Goal: Information Seeking & Learning: Learn about a topic

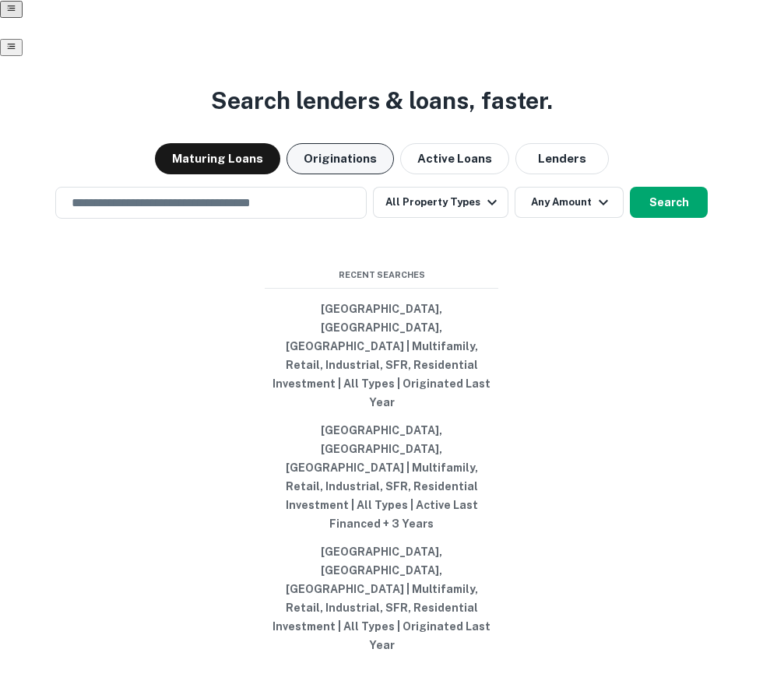
click at [350, 174] on button "Originations" at bounding box center [340, 158] width 107 height 31
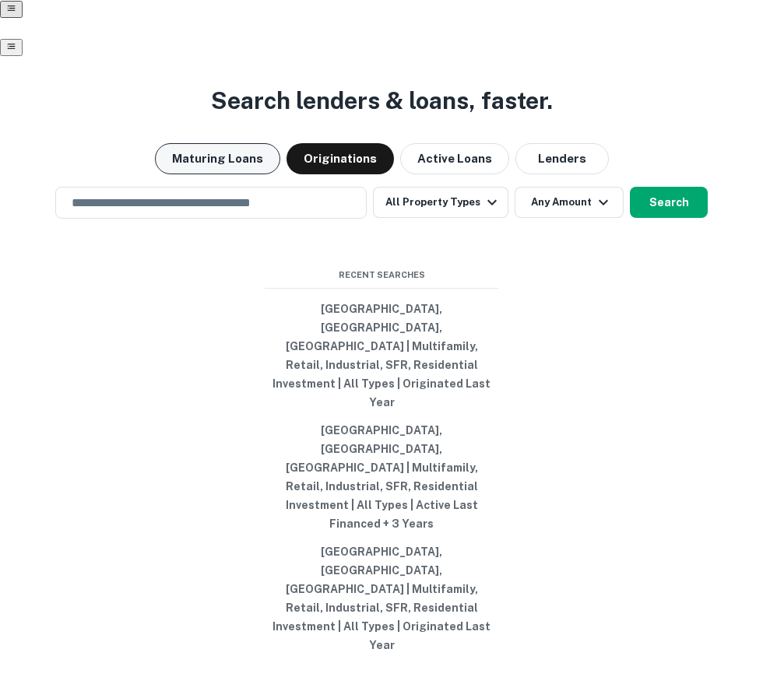
click at [212, 174] on button "Maturing Loans" at bounding box center [217, 158] width 125 height 31
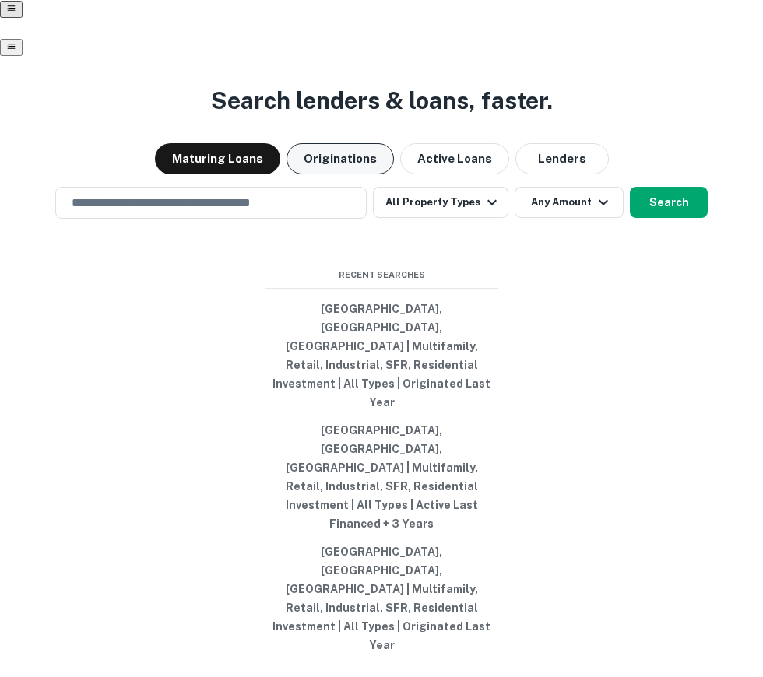
click at [353, 174] on button "Originations" at bounding box center [340, 158] width 107 height 31
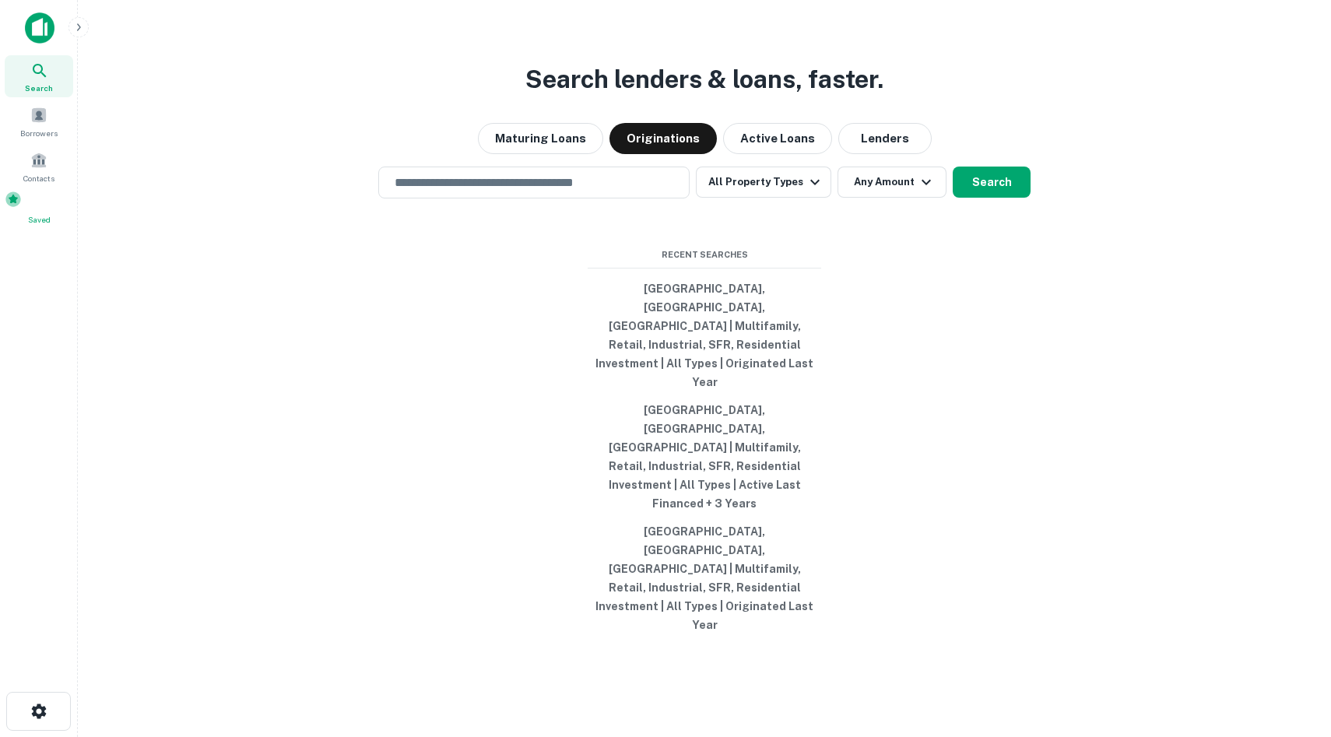
click at [19, 192] on div "Saved" at bounding box center [39, 208] width 69 height 35
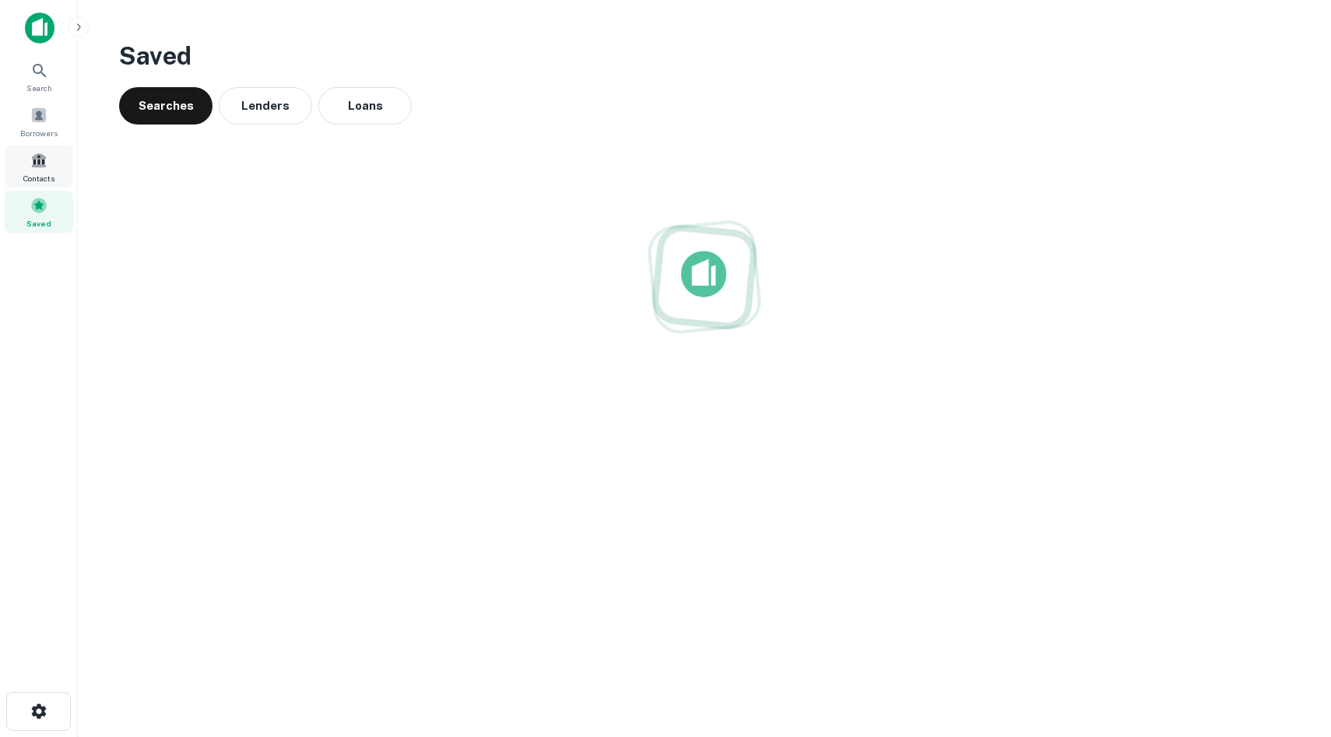
click at [37, 168] on div "Contacts" at bounding box center [39, 167] width 69 height 42
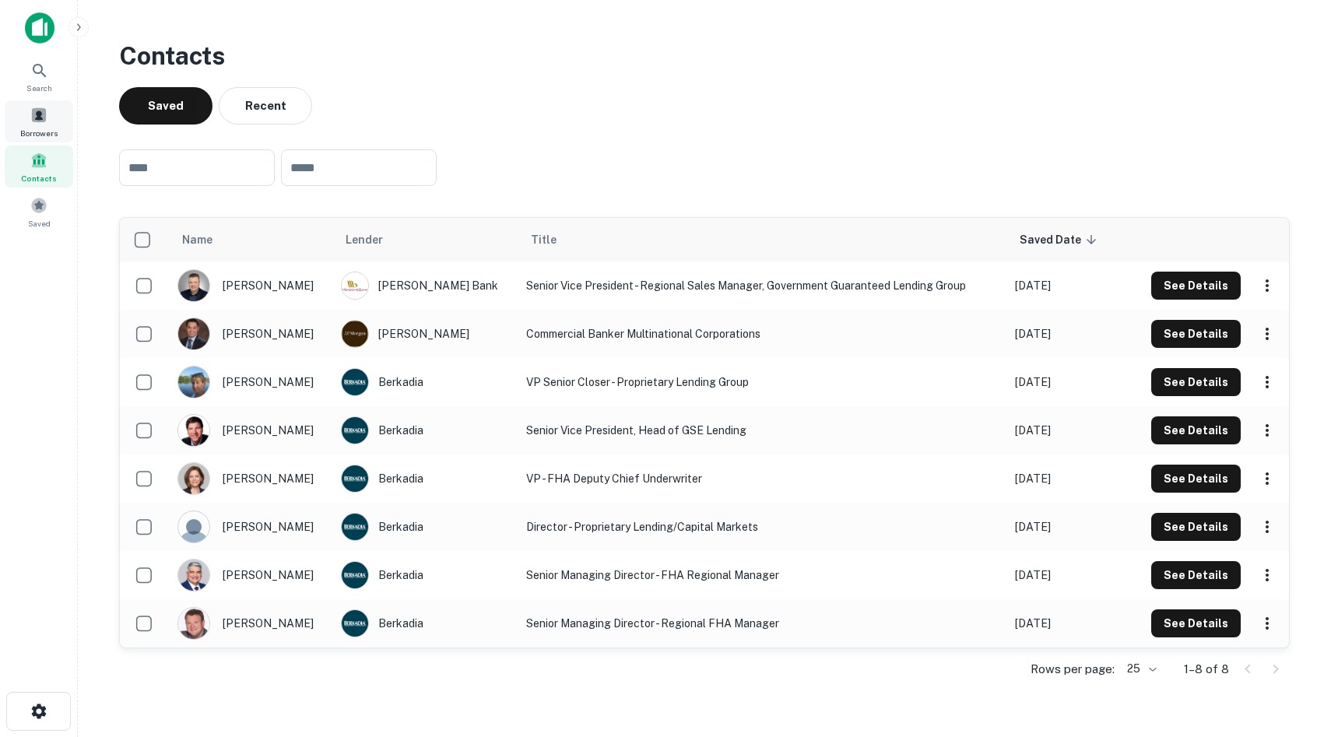
click at [31, 113] on span at bounding box center [38, 115] width 17 height 17
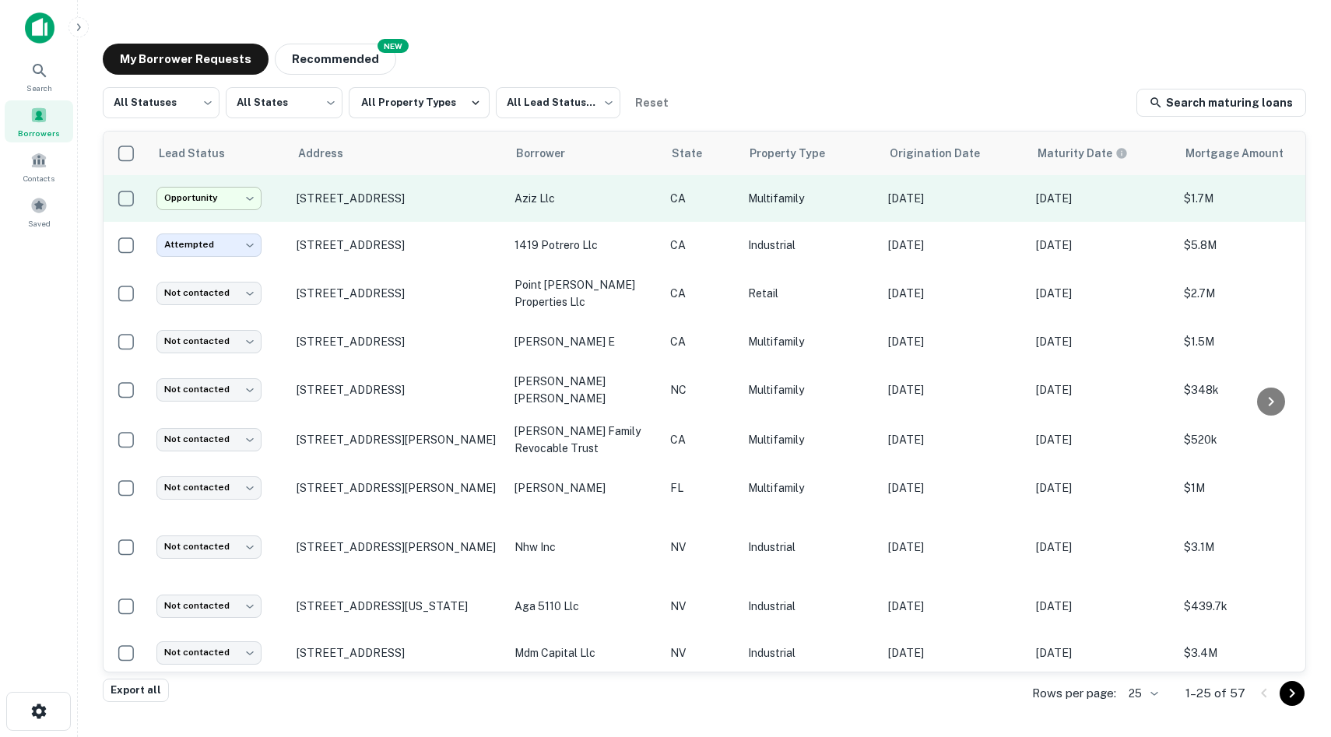
click at [248, 208] on body "**********" at bounding box center [665, 368] width 1331 height 737
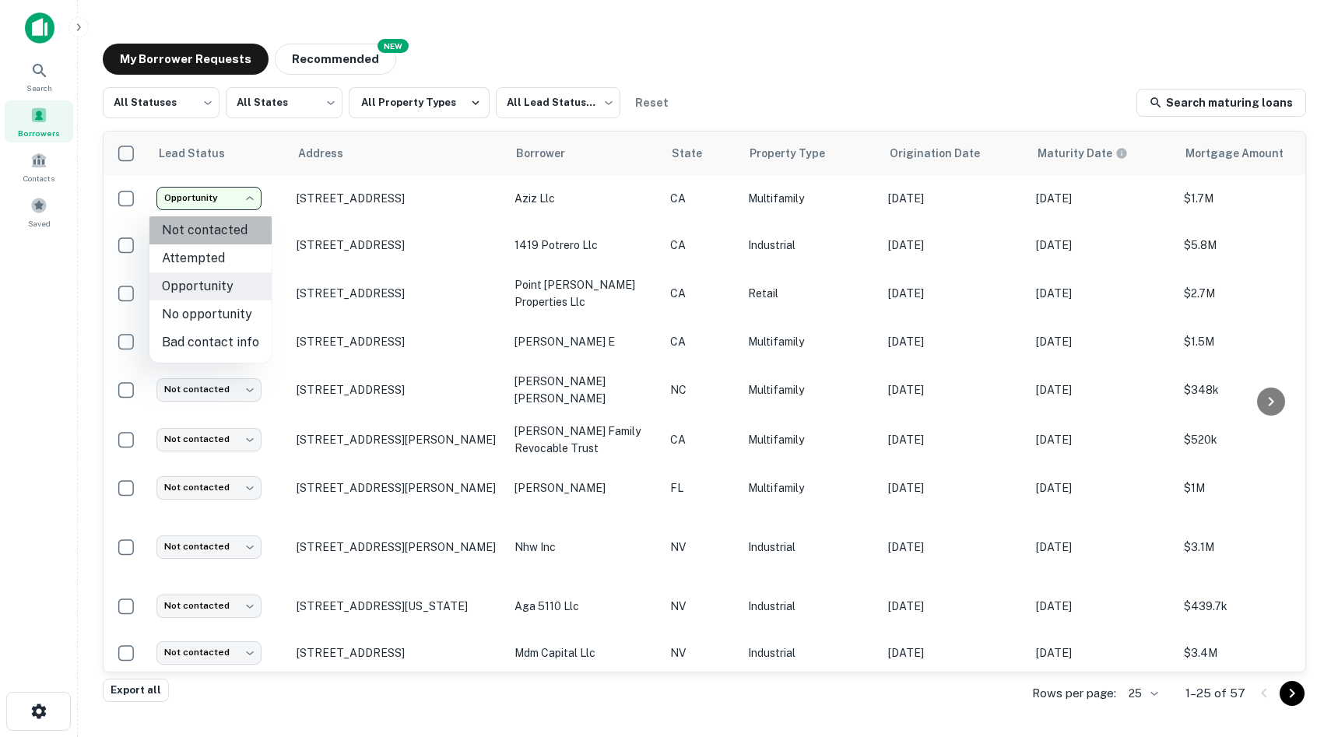
click at [215, 235] on li "Not contacted" at bounding box center [210, 230] width 122 height 28
type input "****"
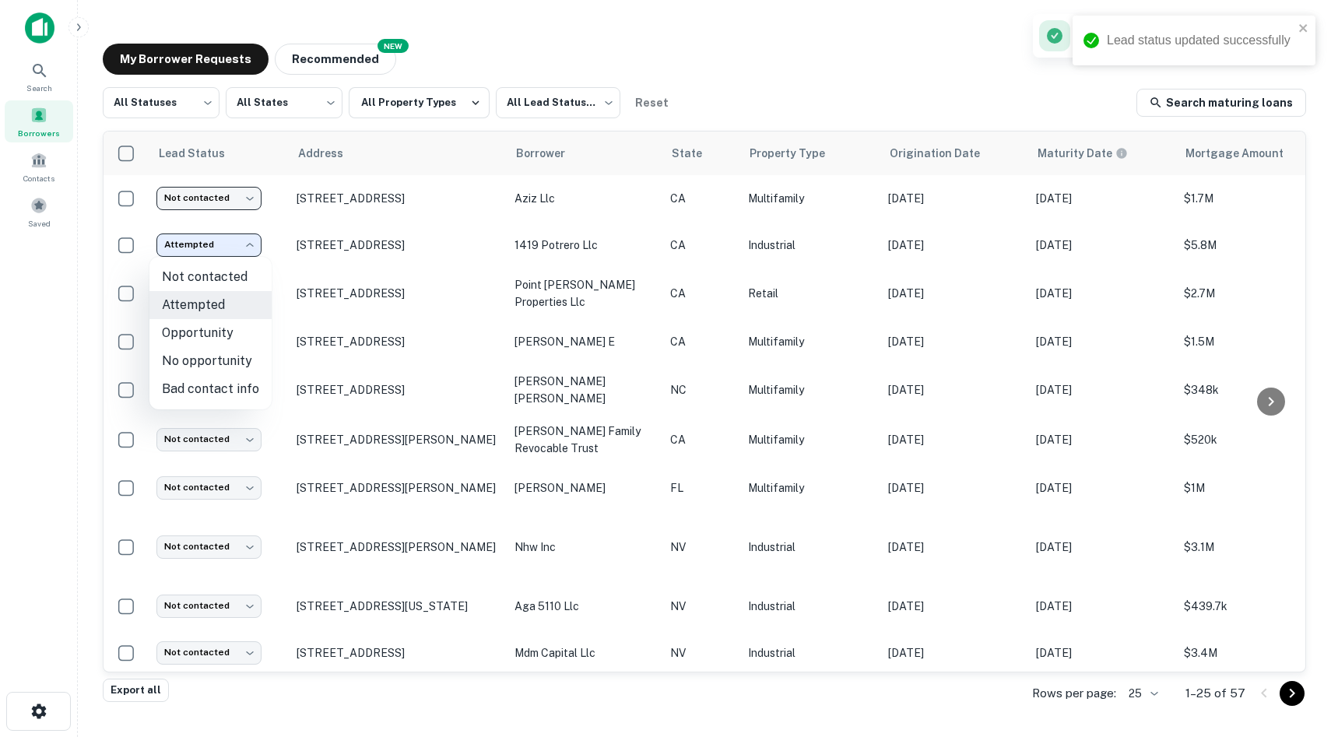
click at [216, 244] on body "Lead status updated successfully Search Borrowers Contacts Saved My Borrower Re…" at bounding box center [665, 368] width 1331 height 737
click at [218, 273] on li "Not contacted" at bounding box center [210, 277] width 122 height 28
type input "****"
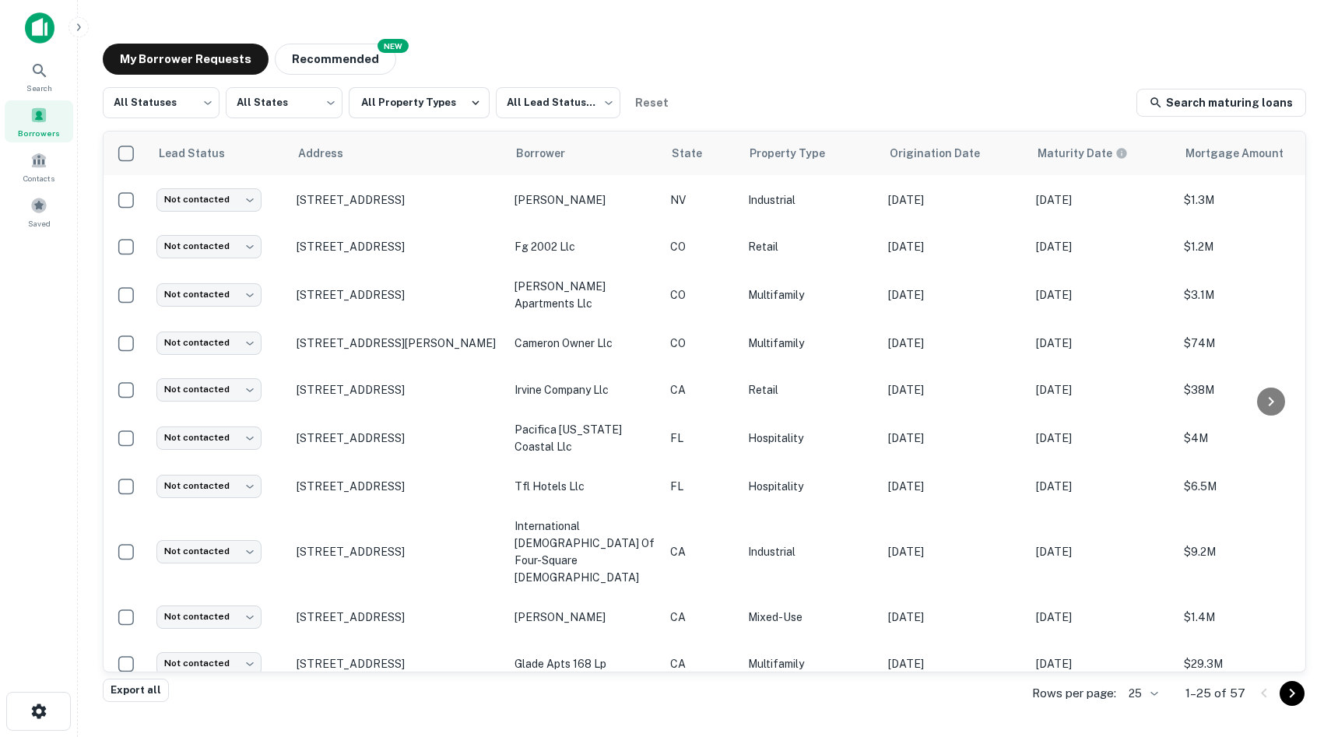
scroll to position [687, 0]
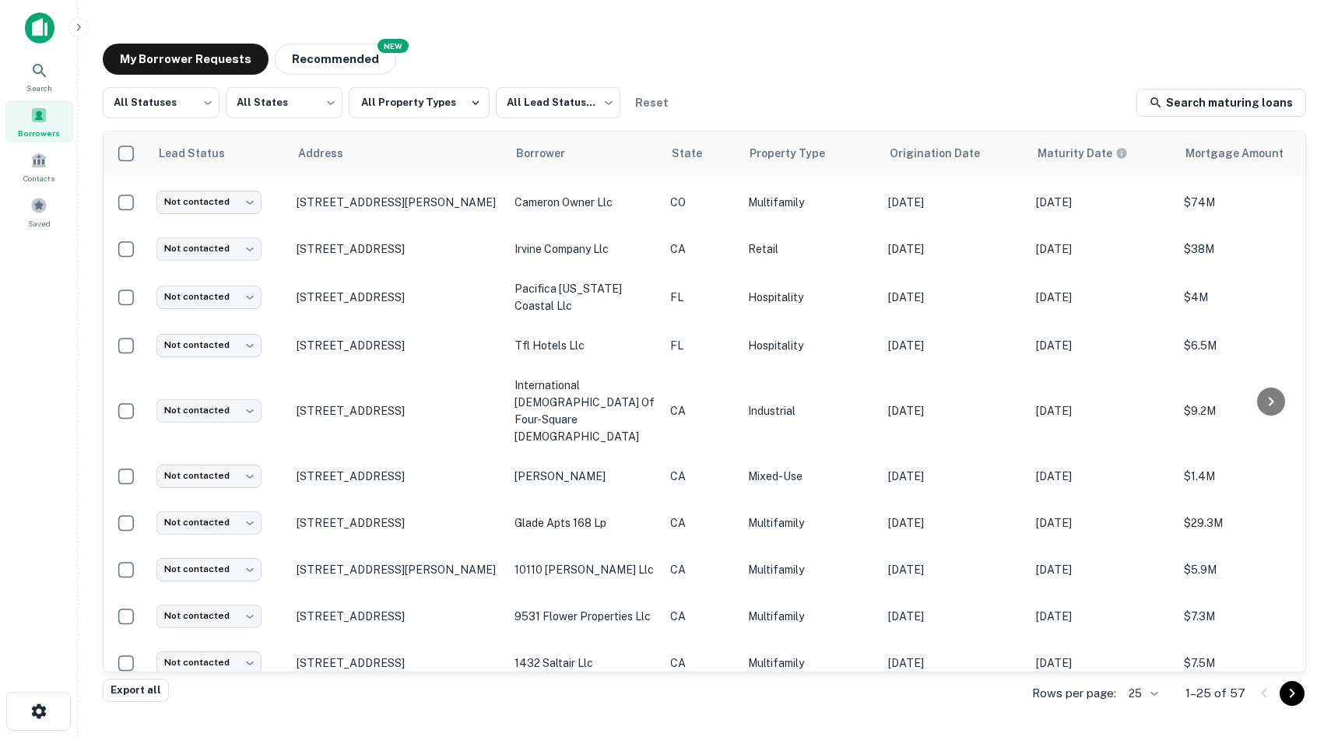
click at [1288, 700] on icon "Go to next page" at bounding box center [1292, 693] width 19 height 19
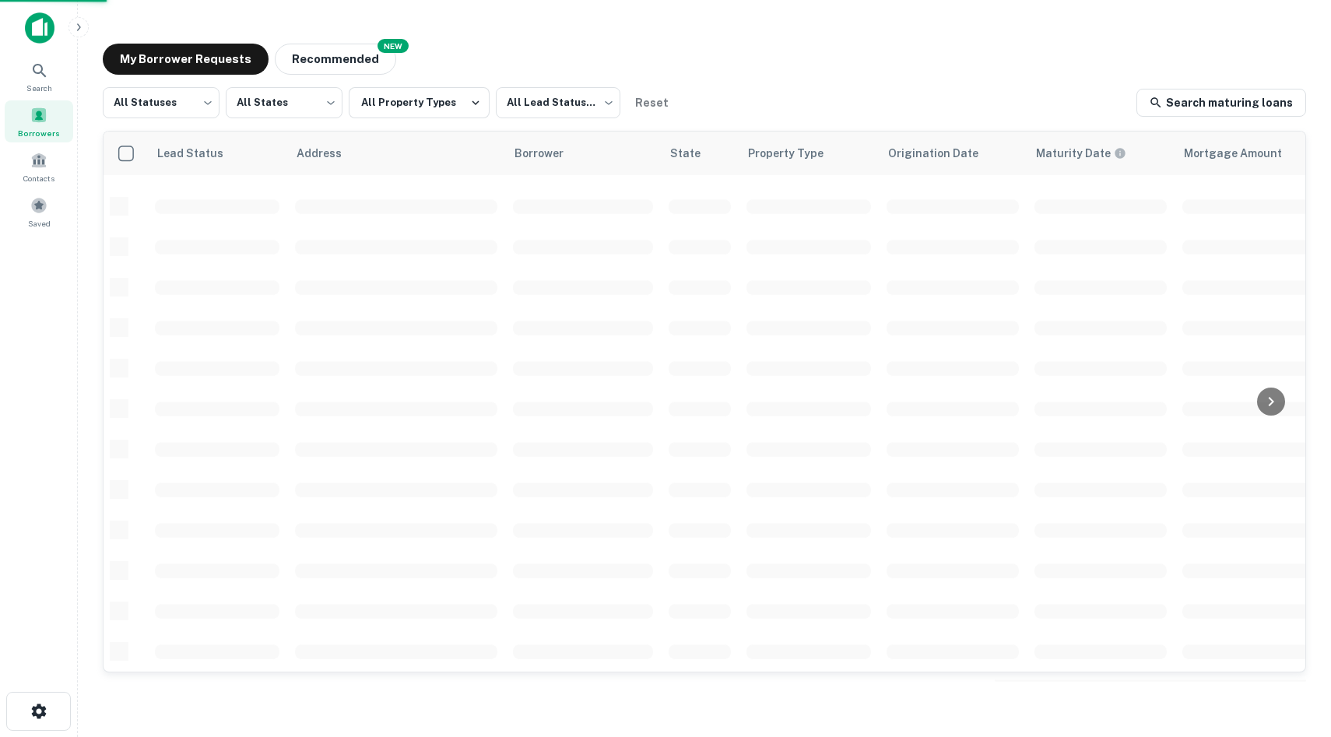
scroll to position [515, 0]
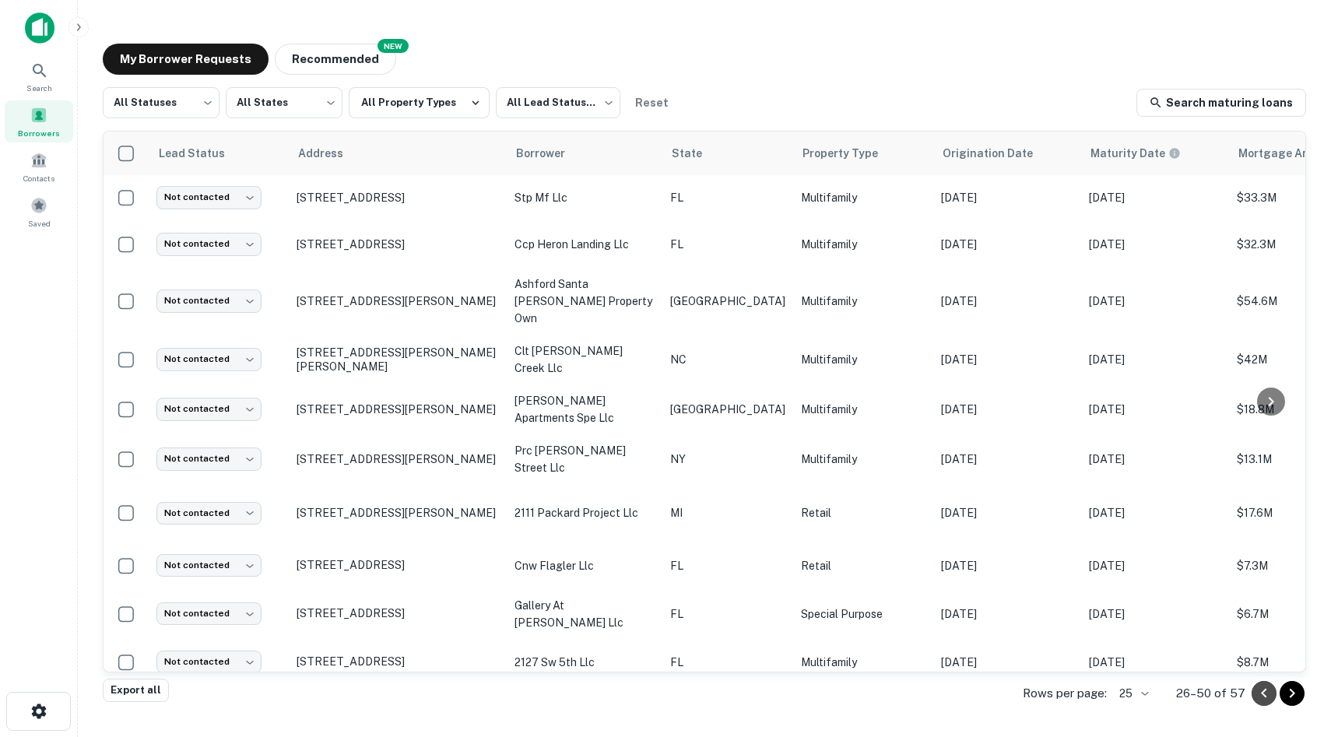
click at [1260, 692] on icon "Go to previous page" at bounding box center [1264, 693] width 19 height 19
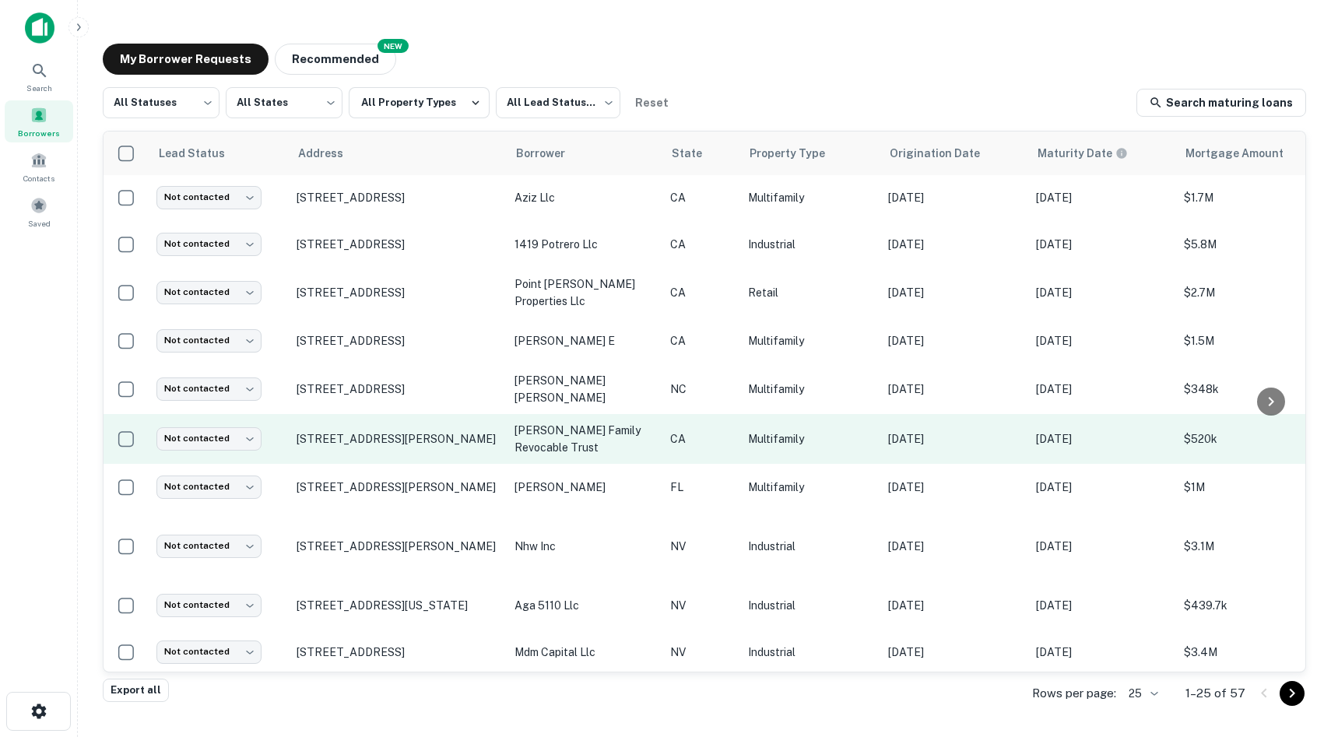
scroll to position [687, 0]
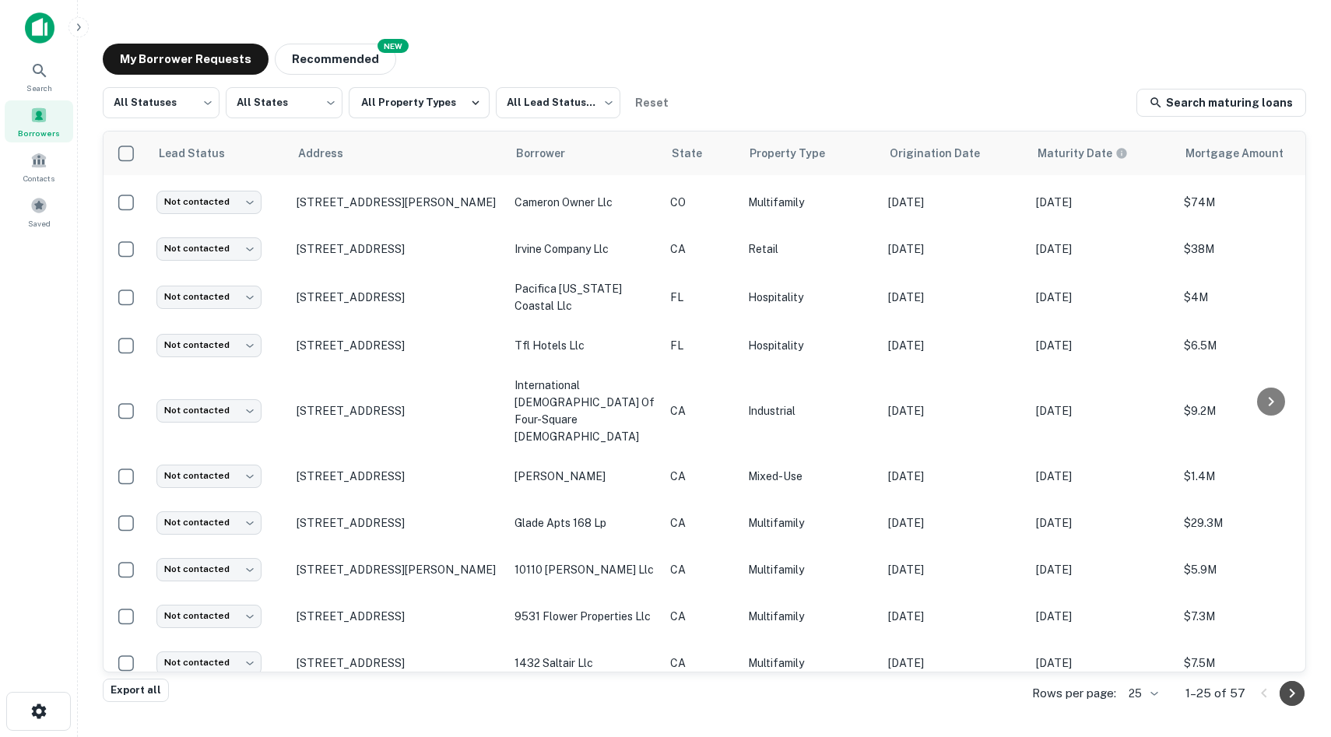
click at [1285, 703] on button "Go to next page" at bounding box center [1292, 693] width 25 height 25
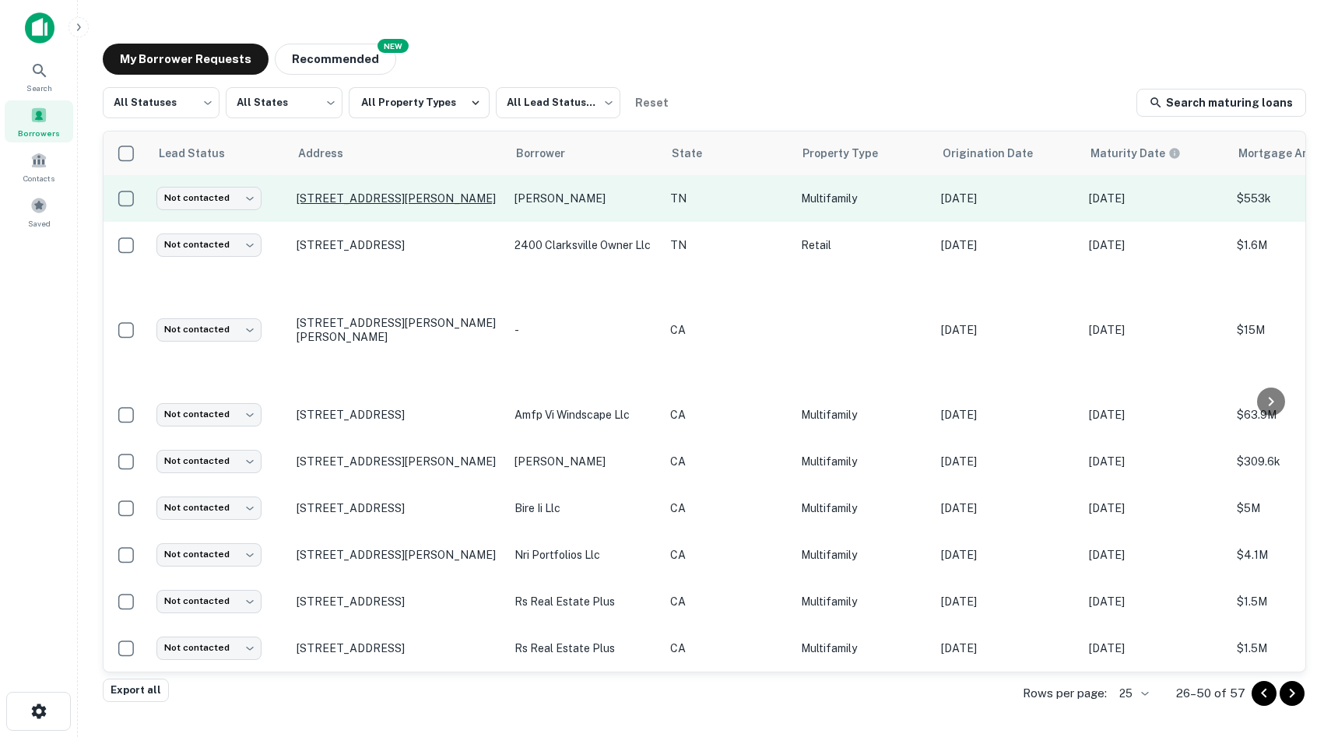
click at [357, 200] on p "1212 Demonbreun St Nashville, TN37203" at bounding box center [398, 199] width 202 height 14
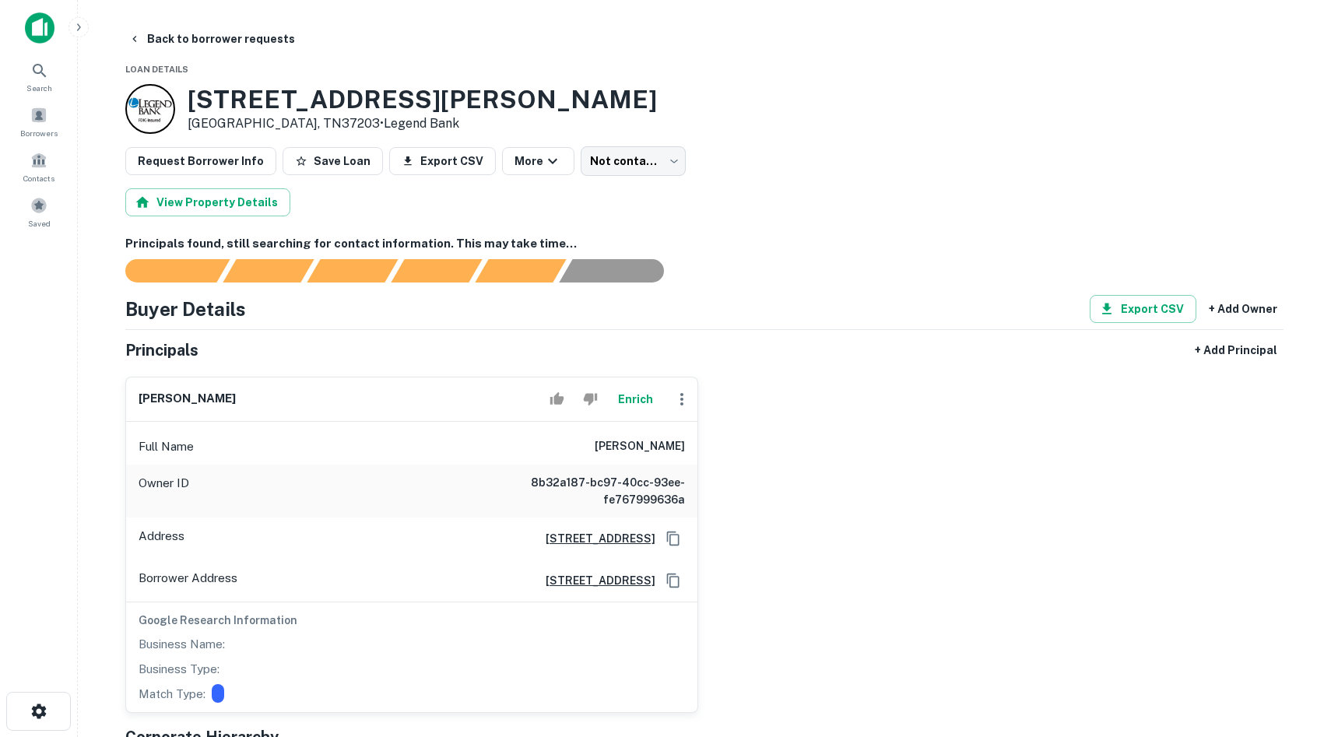
click at [46, 27] on img at bounding box center [40, 27] width 30 height 31
click at [43, 27] on img at bounding box center [40, 27] width 30 height 31
click at [47, 42] on img at bounding box center [40, 27] width 30 height 31
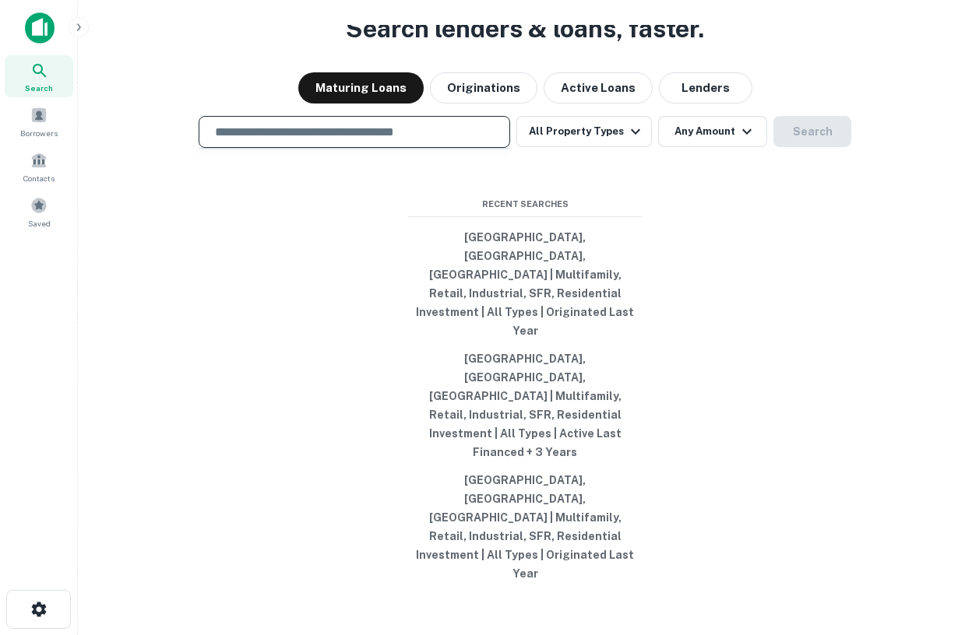
click at [406, 141] on input "text" at bounding box center [354, 132] width 297 height 18
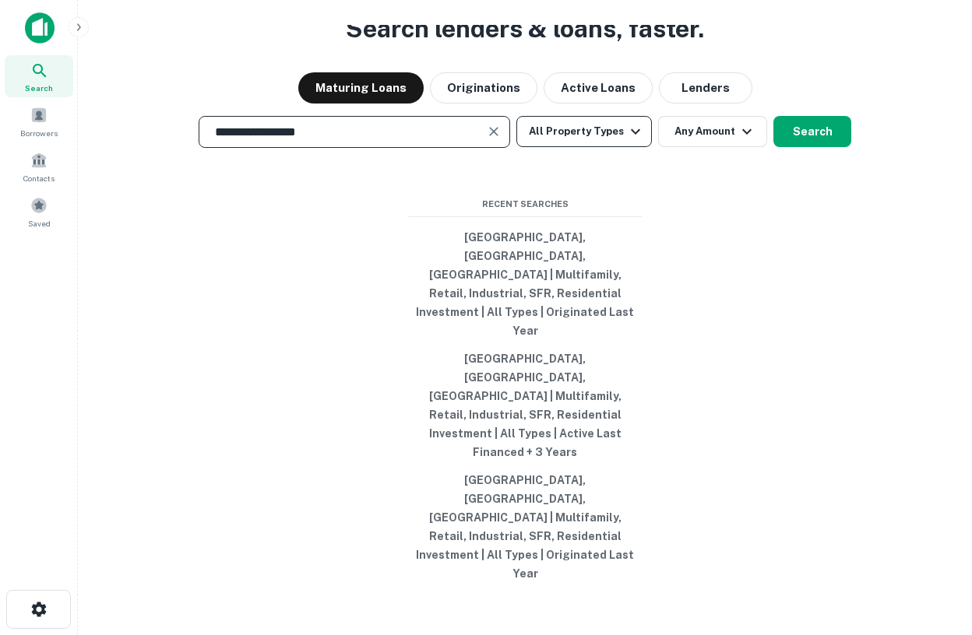
type input "**********"
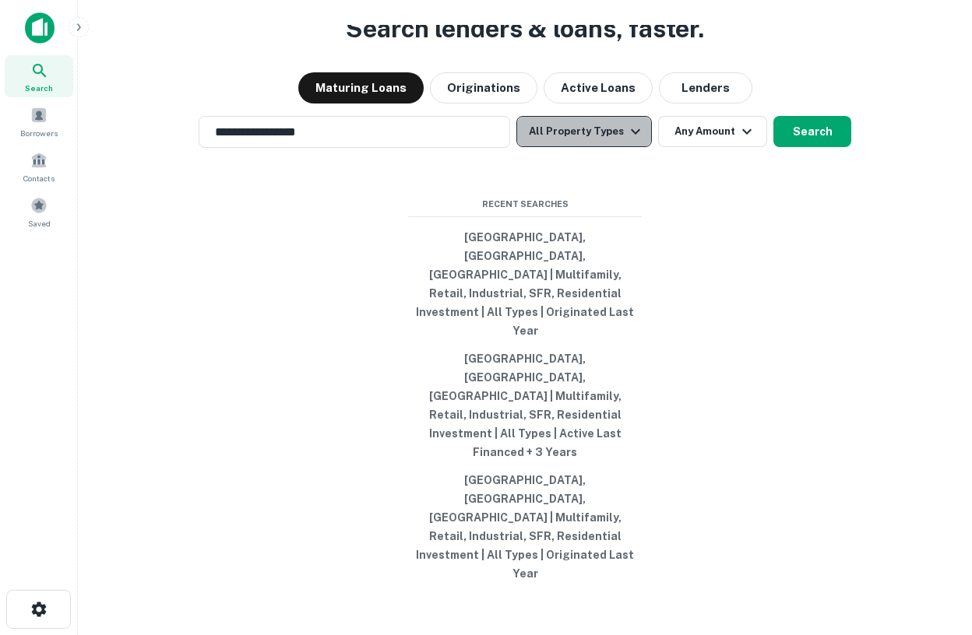
click at [612, 147] on button "All Property Types" at bounding box center [583, 131] width 135 height 31
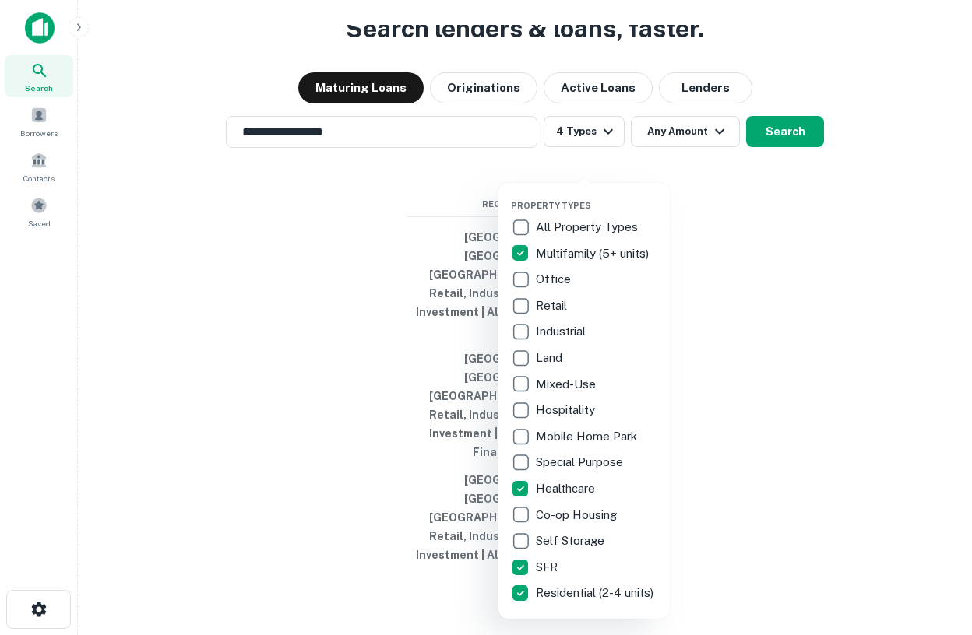
click at [713, 248] on div at bounding box center [486, 317] width 972 height 635
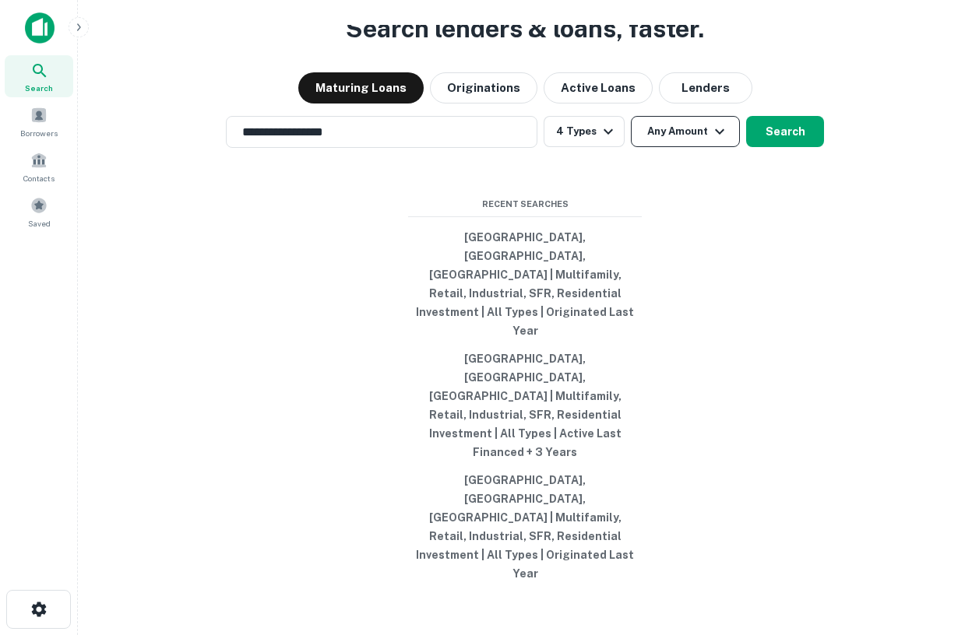
click at [680, 147] on button "Any Amount" at bounding box center [685, 131] width 109 height 31
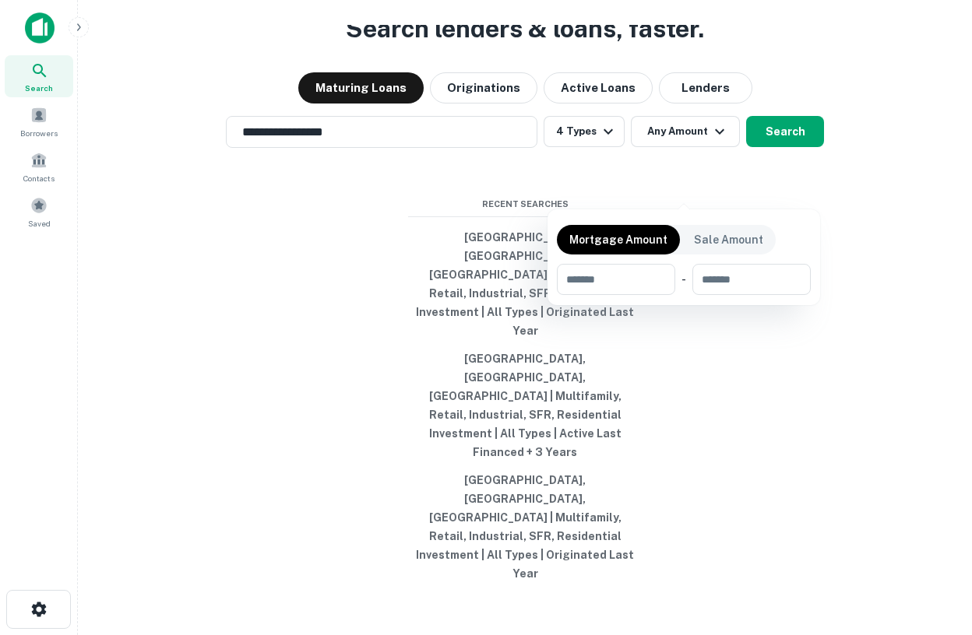
click at [844, 230] on div at bounding box center [486, 317] width 972 height 635
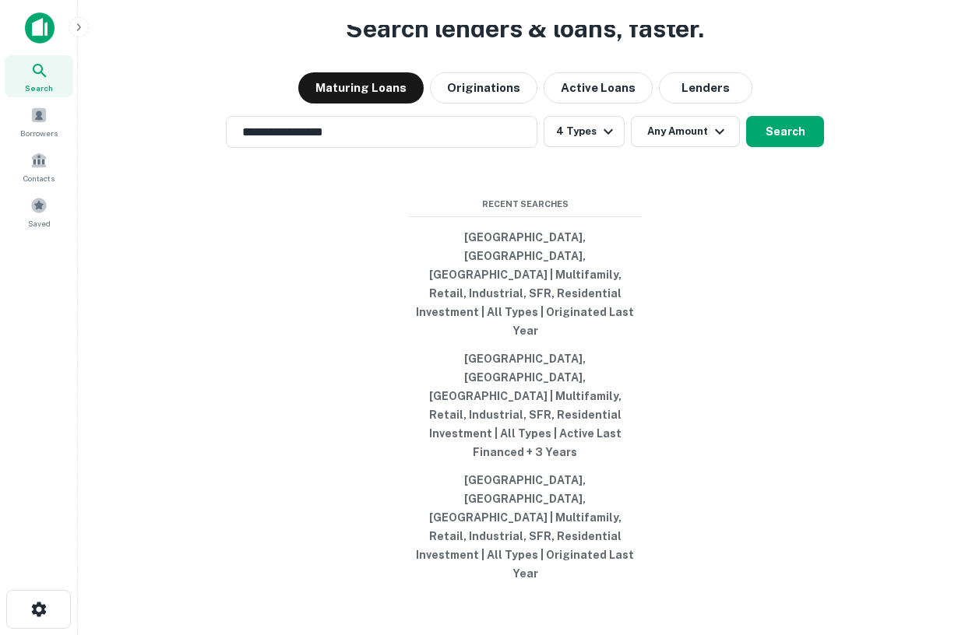
drag, startPoint x: 788, startPoint y: 194, endPoint x: 779, endPoint y: 234, distance: 40.8
click at [779, 234] on div "**********" at bounding box center [524, 354] width 869 height 635
click at [786, 147] on button "Search" at bounding box center [785, 131] width 78 height 31
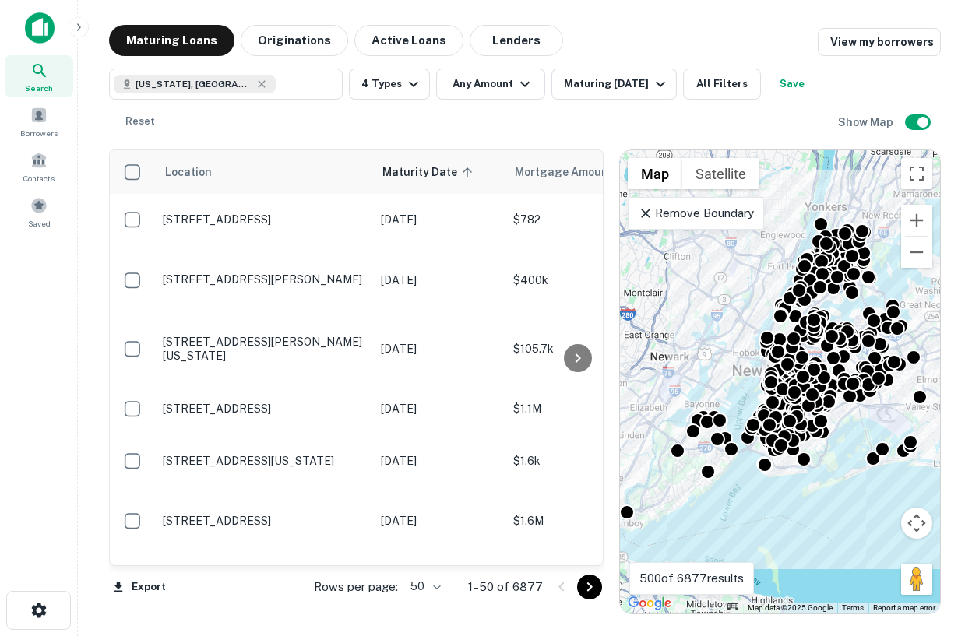
click at [722, 216] on p "Remove Boundary" at bounding box center [696, 213] width 116 height 19
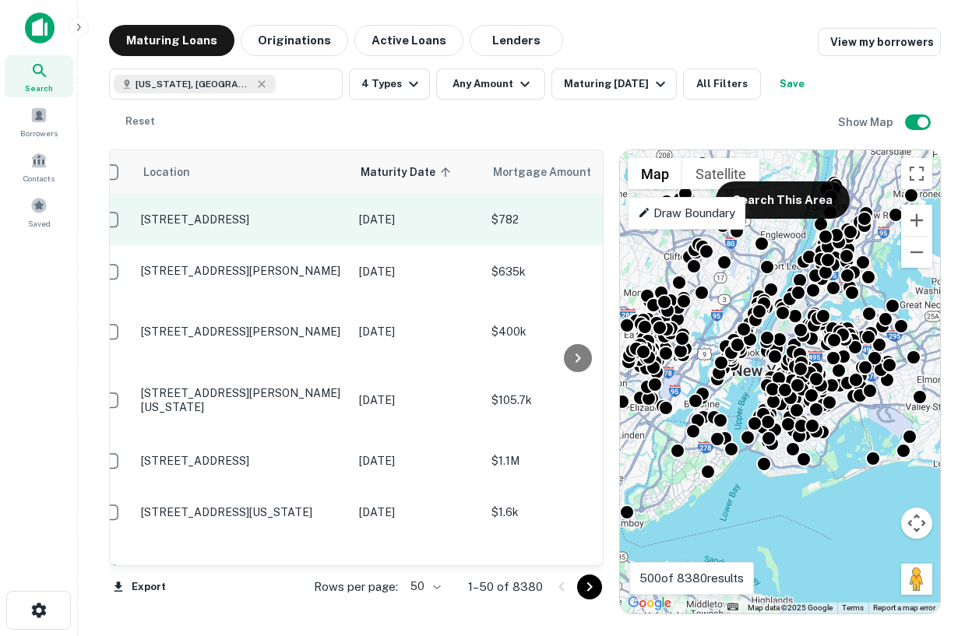
scroll to position [0, 14]
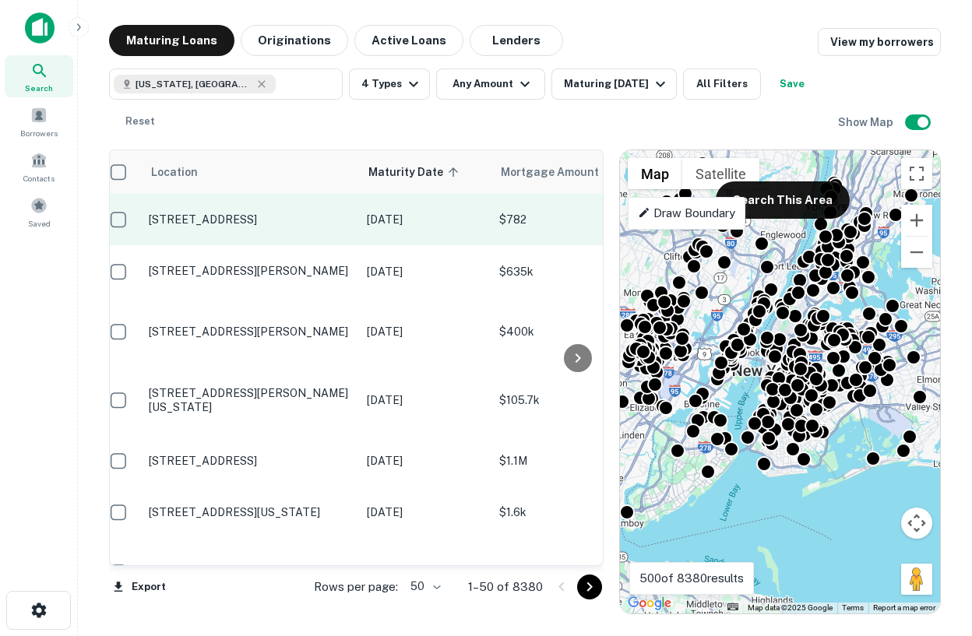
click at [262, 221] on p "943 Saint Marks Ave Brooklyn, NY11213" at bounding box center [250, 220] width 202 height 14
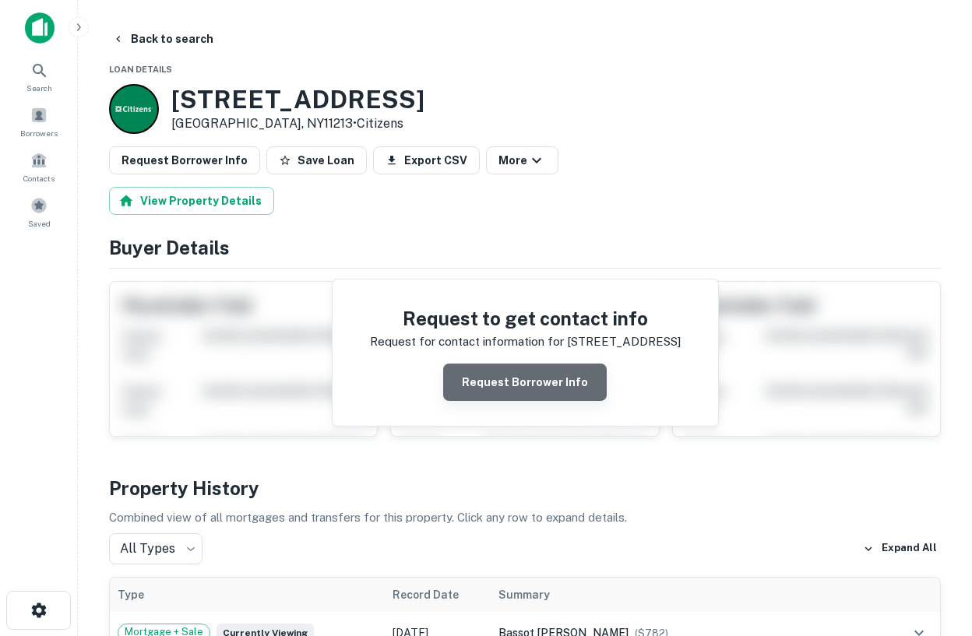
click at [533, 388] on button "Request Borrower Info" at bounding box center [524, 382] width 163 height 37
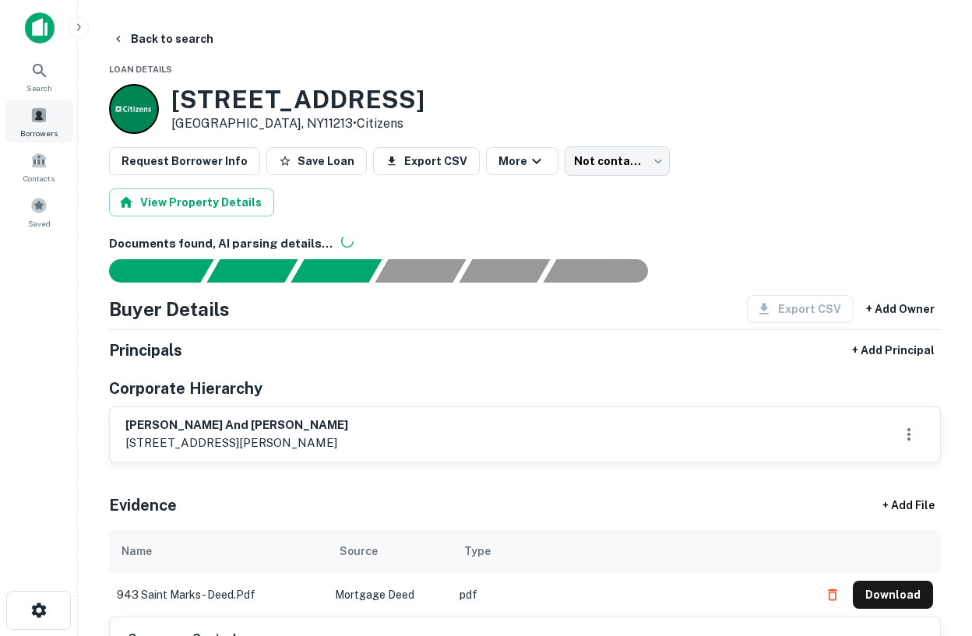
click at [31, 111] on span at bounding box center [38, 115] width 17 height 17
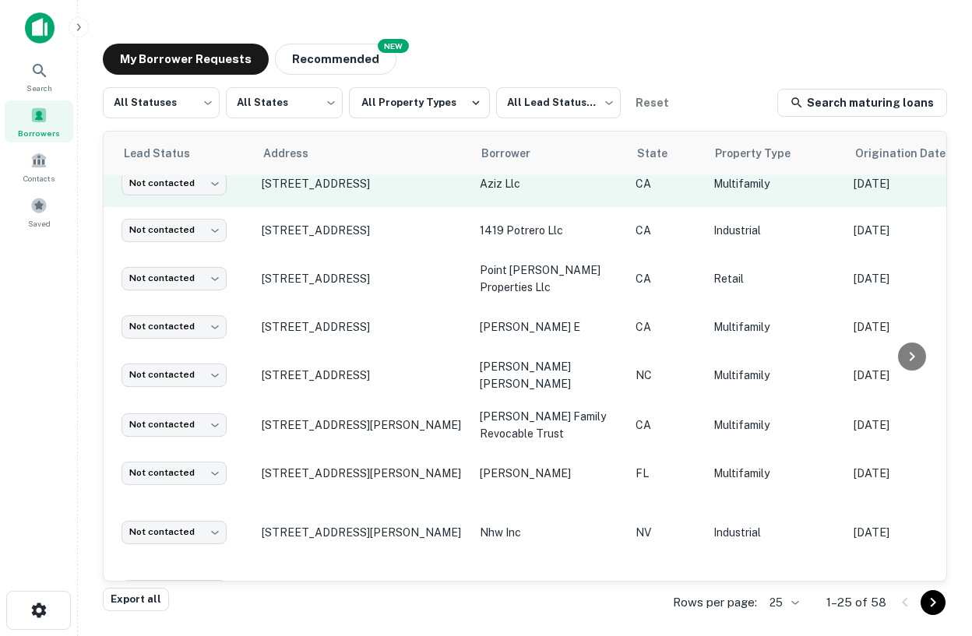
scroll to position [11, 35]
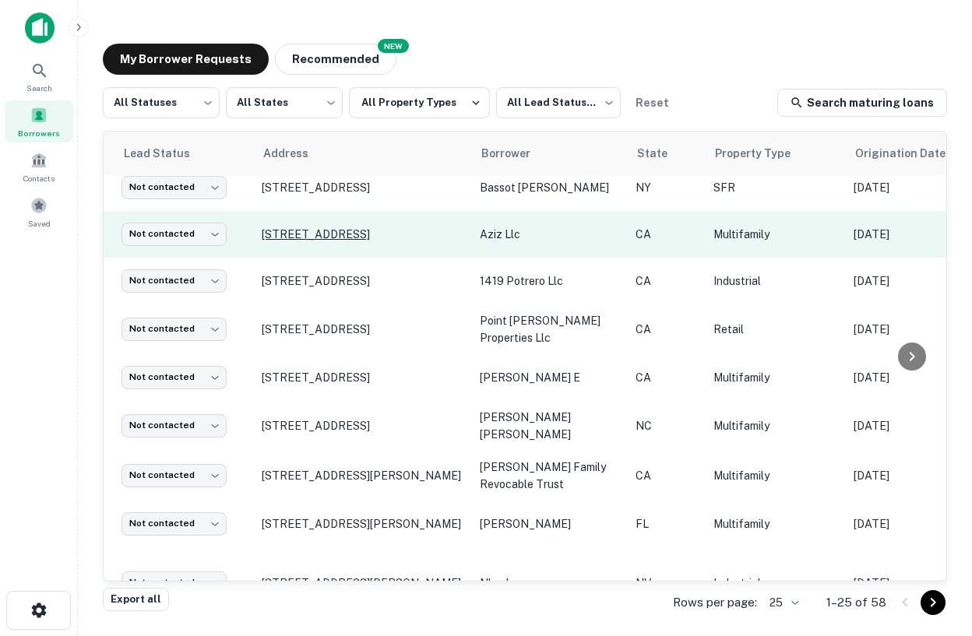
click at [396, 227] on p "[STREET_ADDRESS]" at bounding box center [363, 234] width 202 height 14
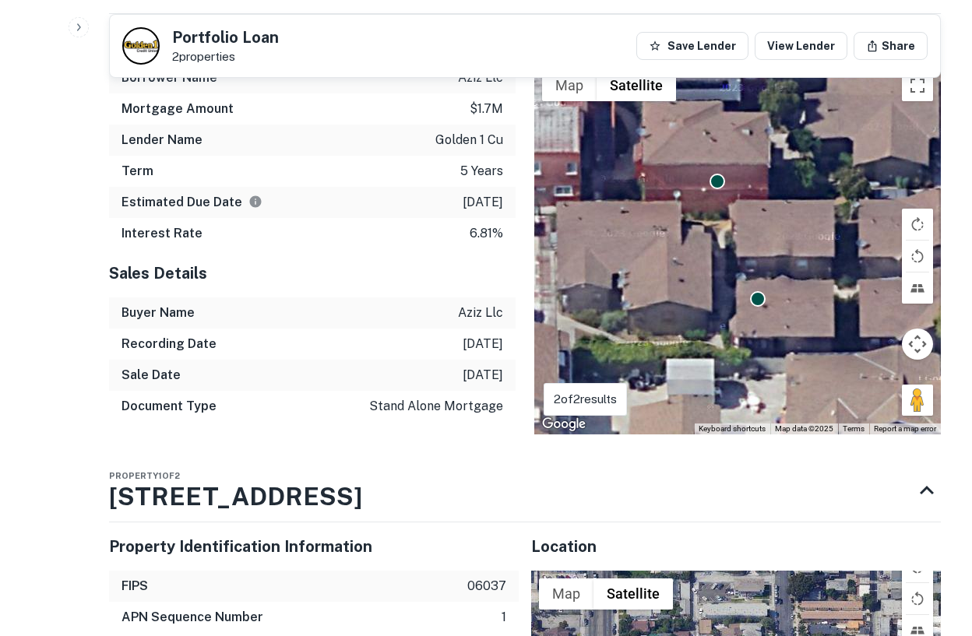
scroll to position [1376, 0]
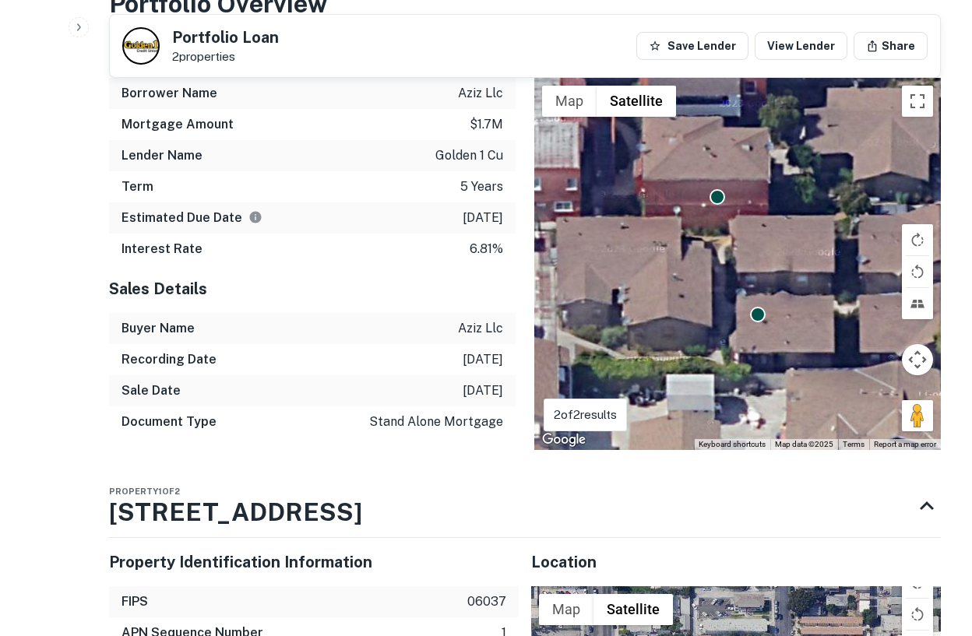
click at [462, 375] on div "Sale Date 6/11/2025" at bounding box center [312, 390] width 406 height 31
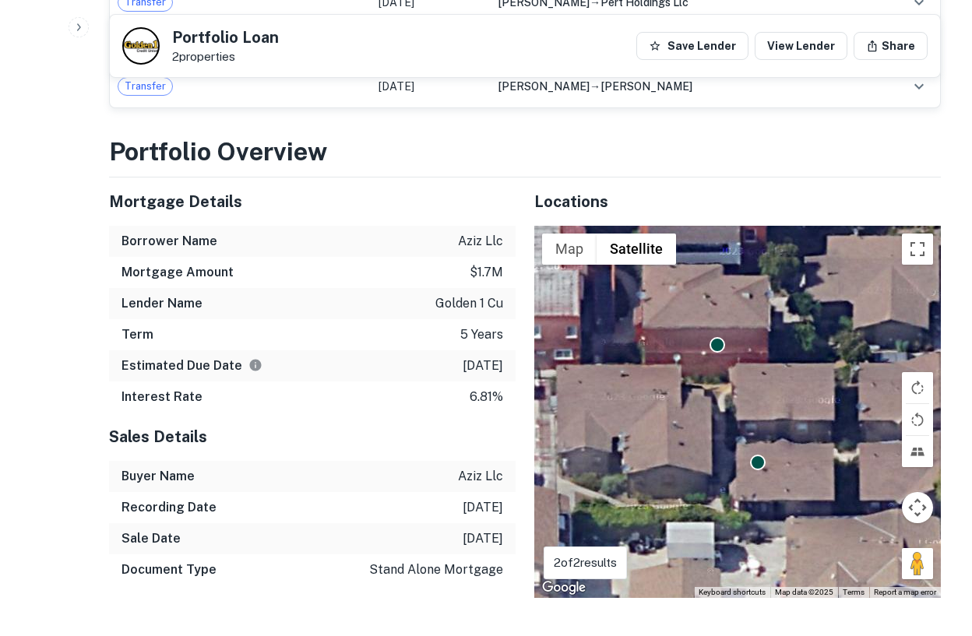
scroll to position [1255, 0]
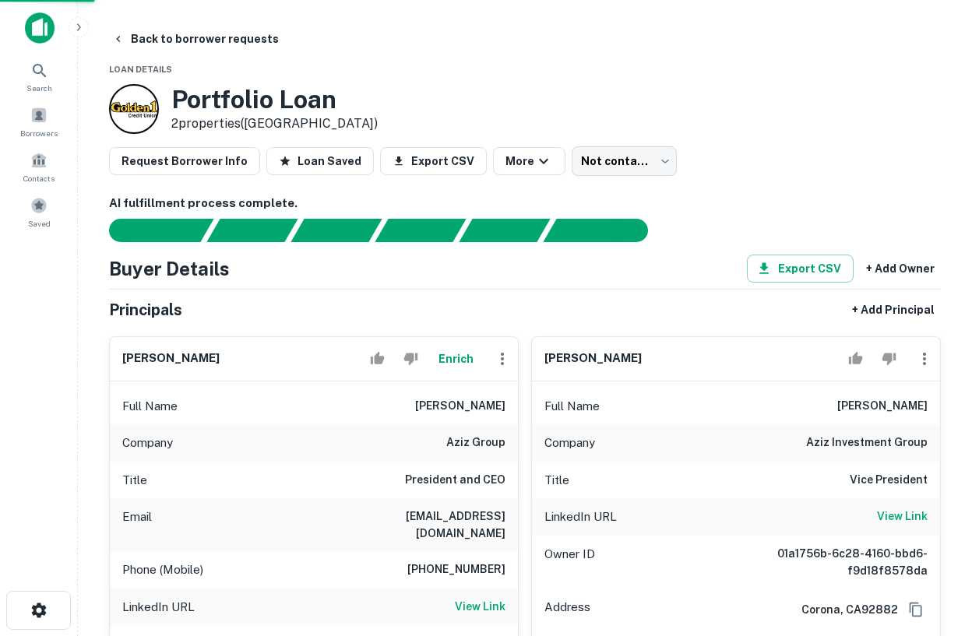
scroll to position [1202, 0]
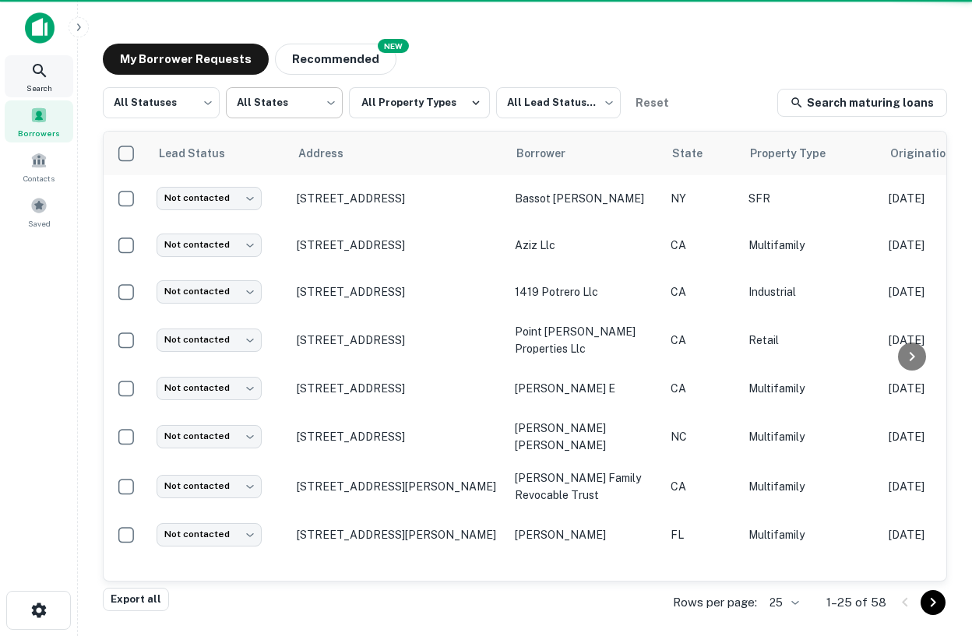
scroll to position [11, 0]
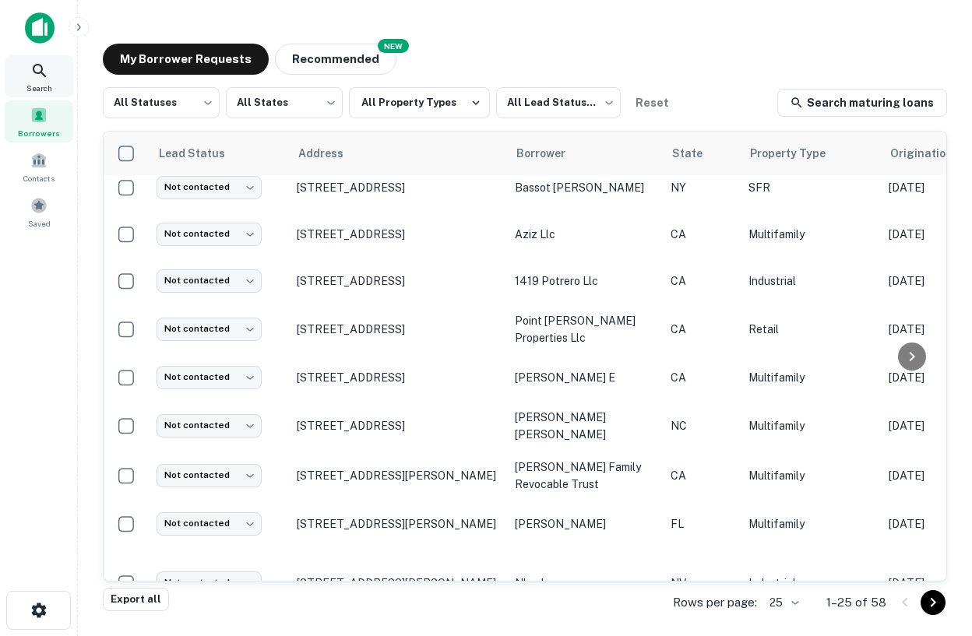
click at [47, 78] on icon at bounding box center [39, 71] width 19 height 19
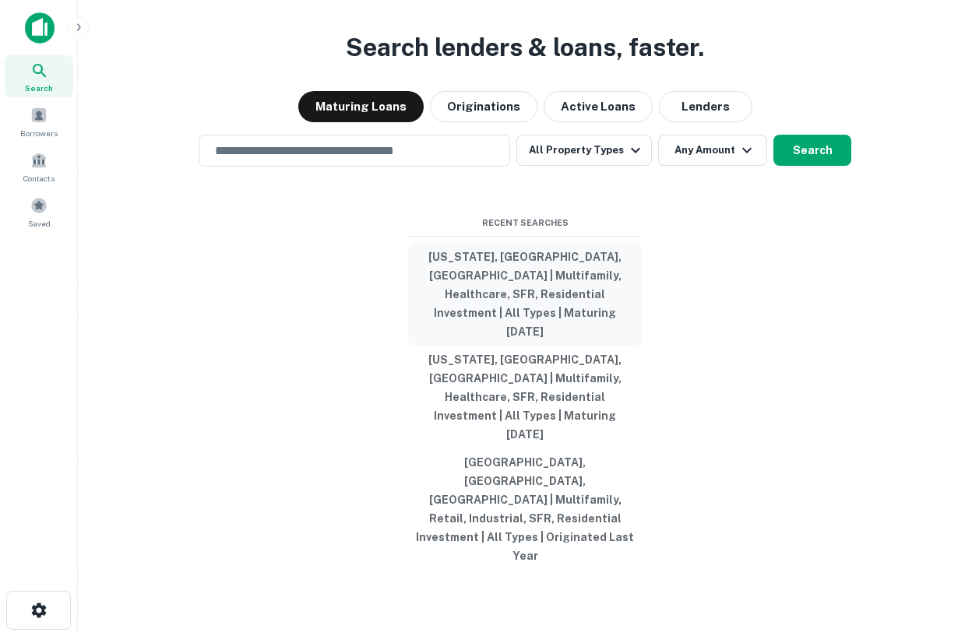
click at [547, 343] on button "[US_STATE], [GEOGRAPHIC_DATA], [GEOGRAPHIC_DATA] | Multifamily, Healthcare, SFR…" at bounding box center [525, 294] width 234 height 103
type input "**********"
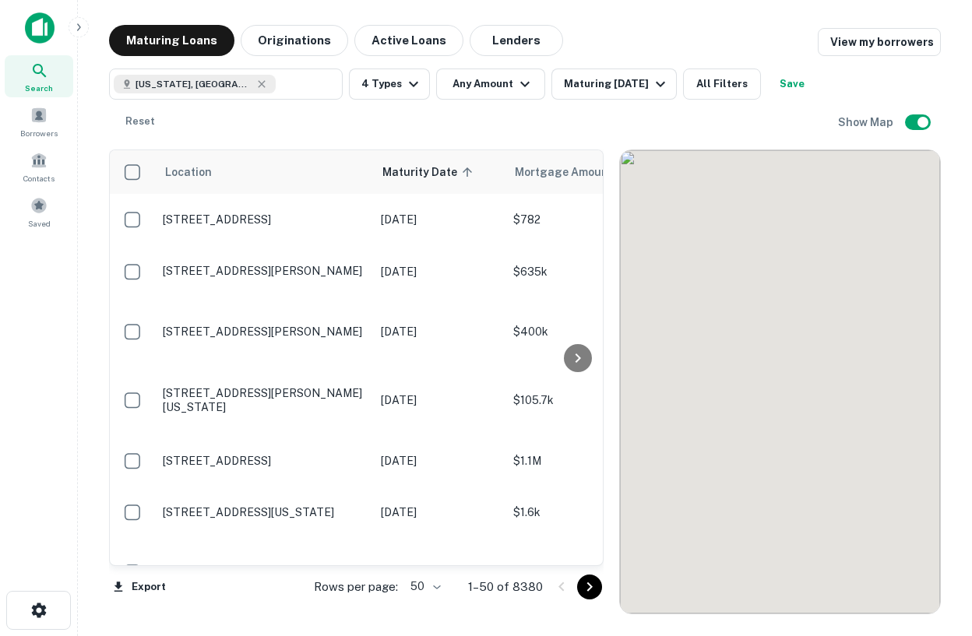
scroll to position [11, 0]
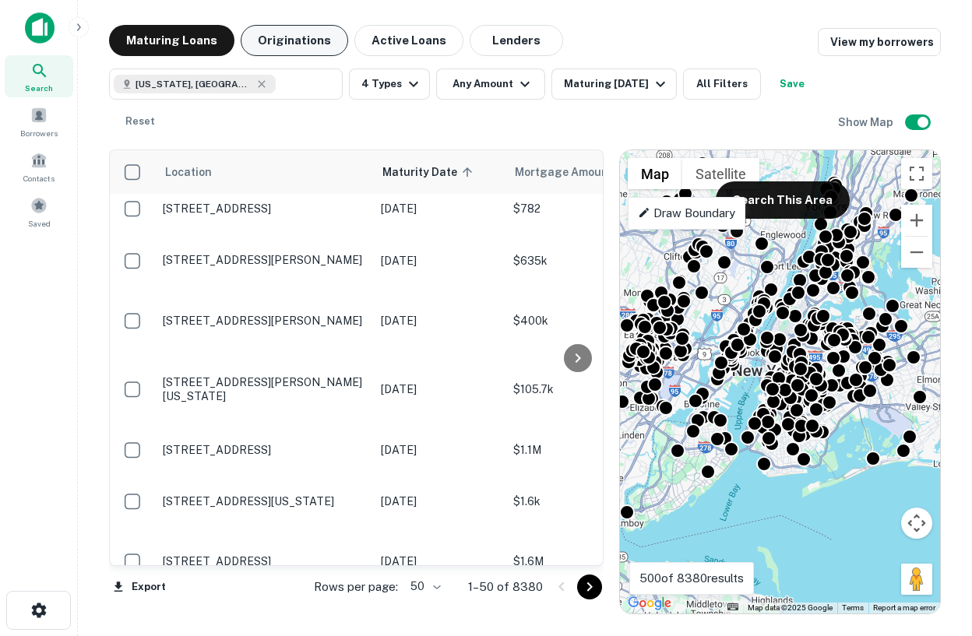
click at [304, 42] on button "Originations" at bounding box center [294, 40] width 107 height 31
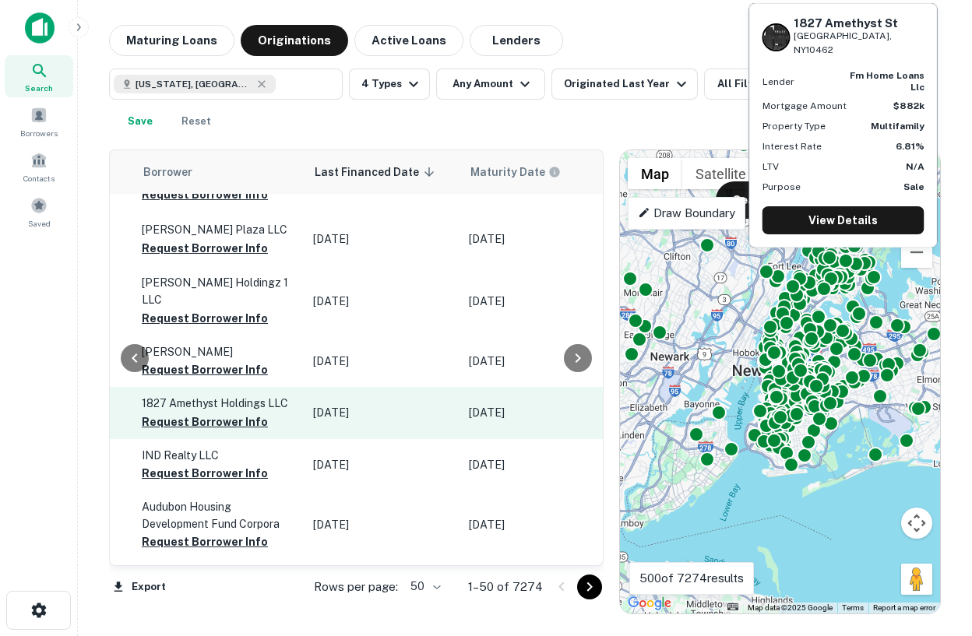
scroll to position [0, 881]
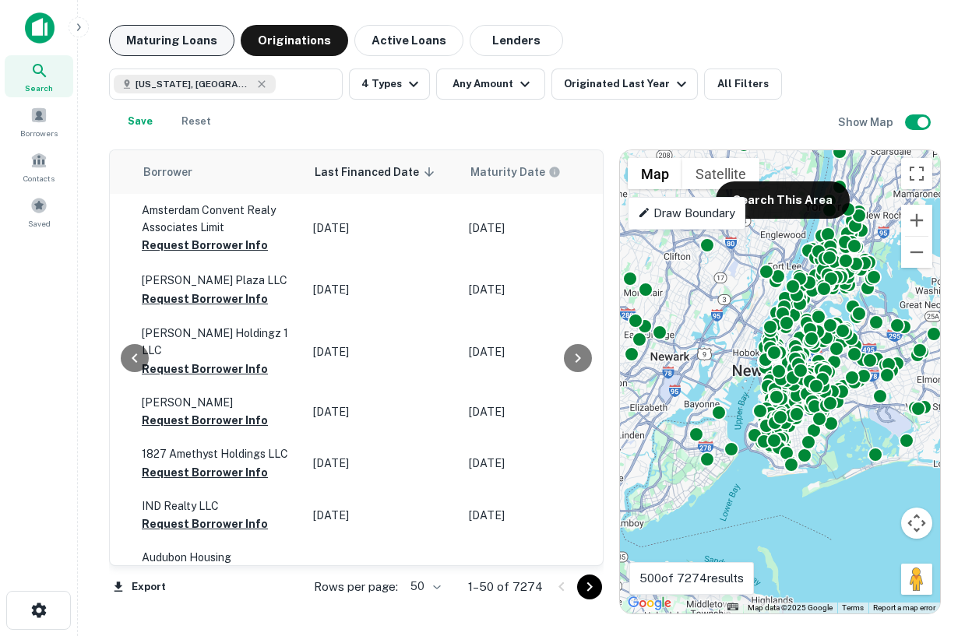
click at [171, 36] on button "Maturing Loans" at bounding box center [171, 40] width 125 height 31
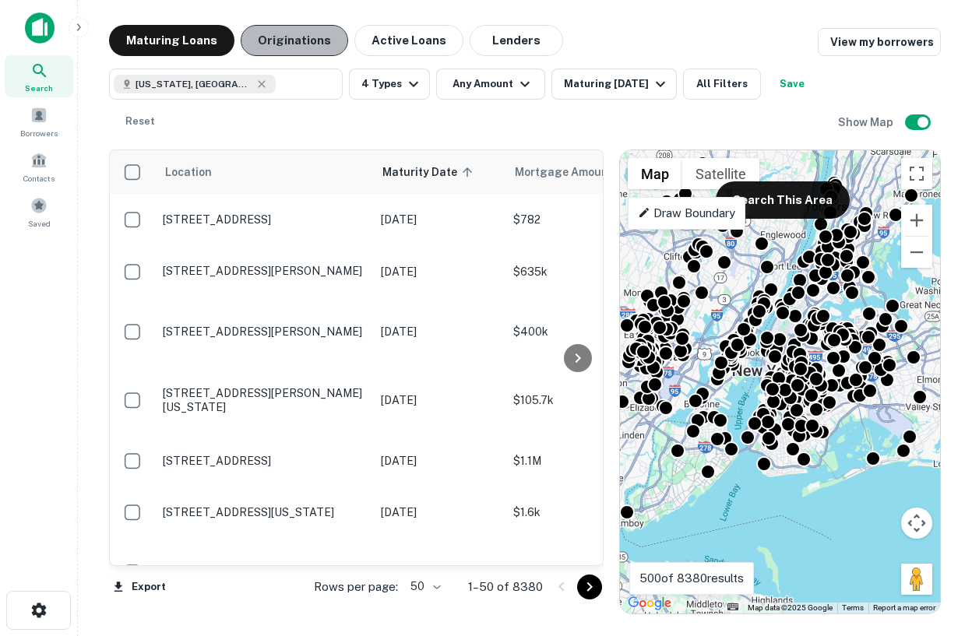
click at [286, 52] on button "Originations" at bounding box center [294, 40] width 107 height 31
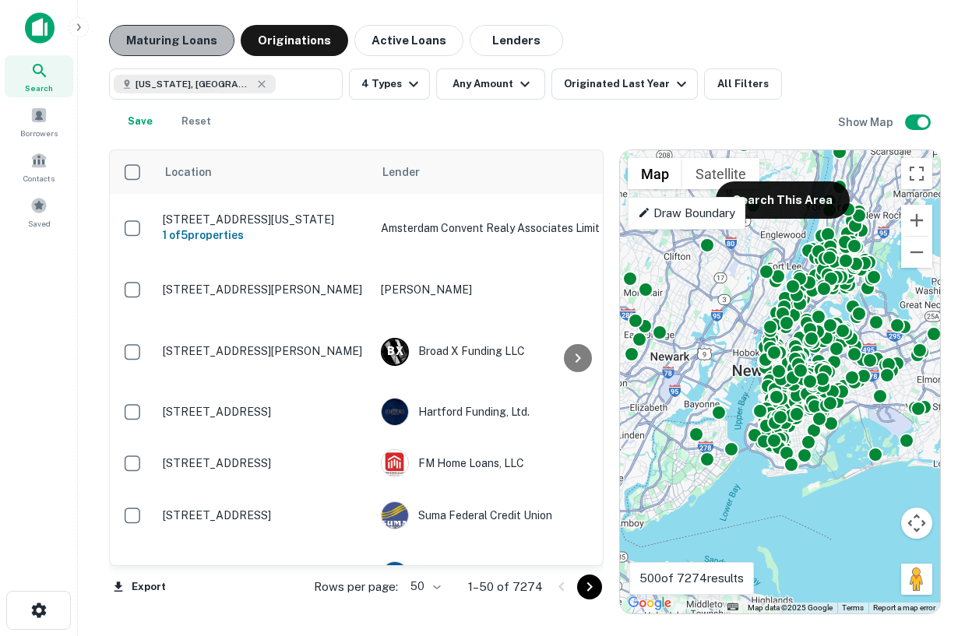
click at [195, 37] on button "Maturing Loans" at bounding box center [171, 40] width 125 height 31
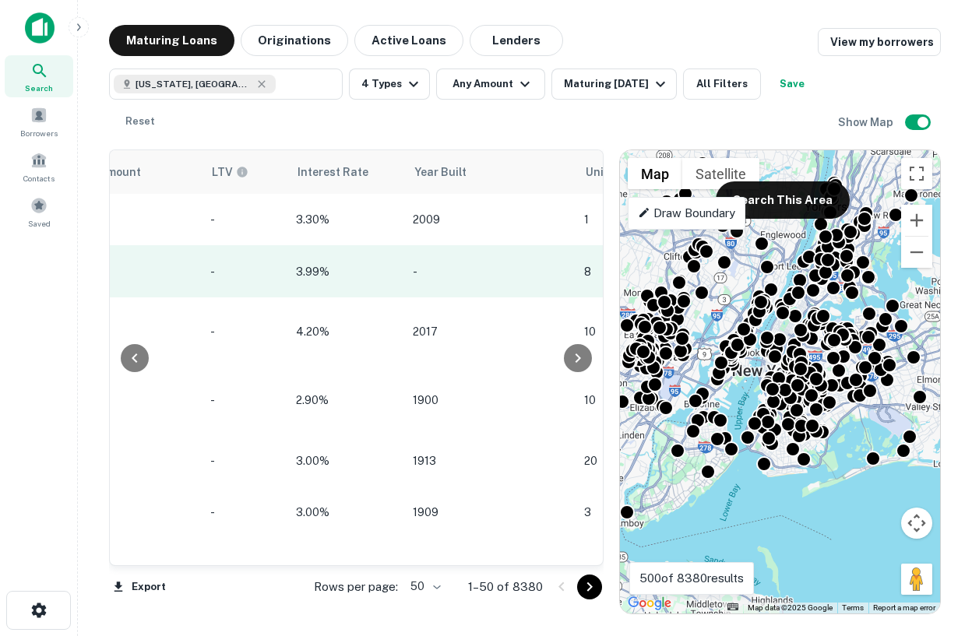
scroll to position [0, 1432]
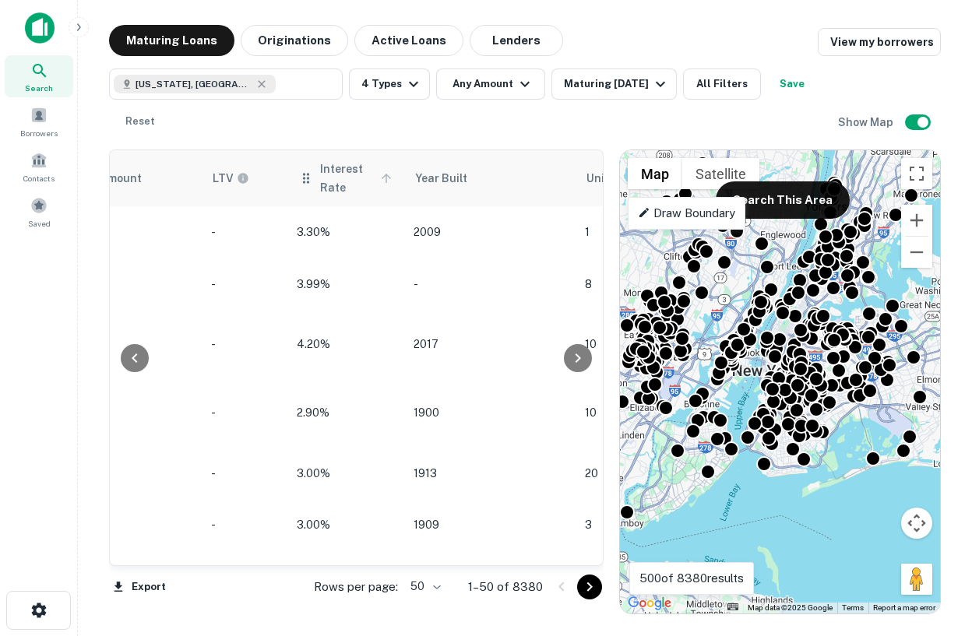
click at [342, 181] on span "Interest Rate" at bounding box center [358, 178] width 76 height 37
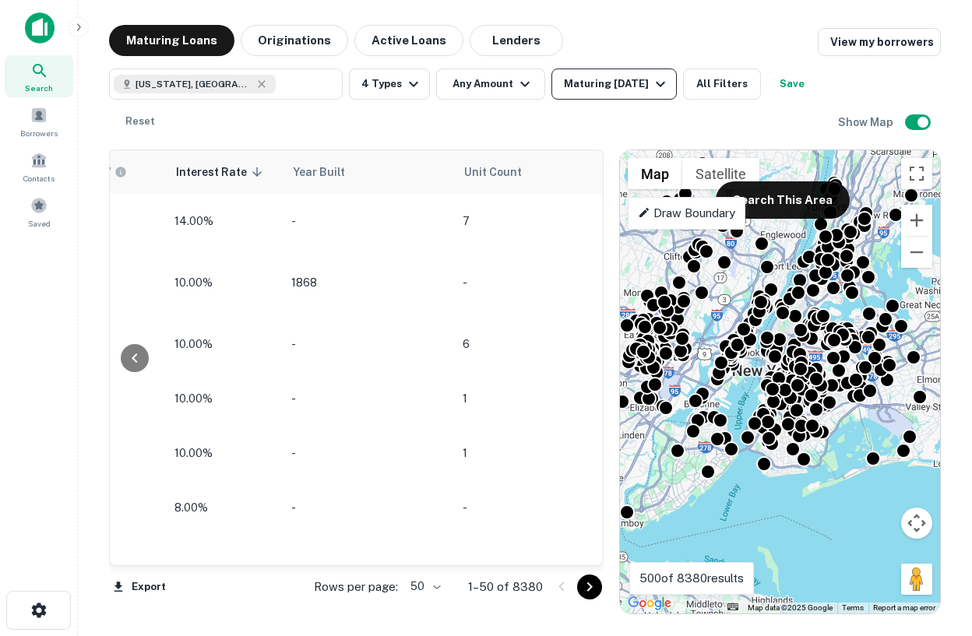
scroll to position [0, 1587]
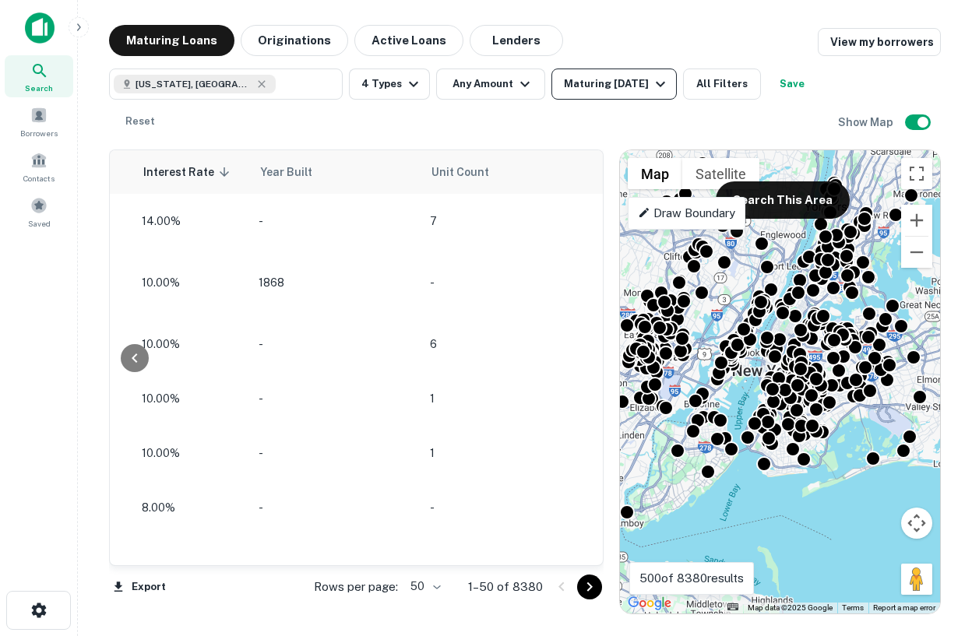
click at [617, 82] on div "Maturing In 1 Year" at bounding box center [617, 84] width 106 height 19
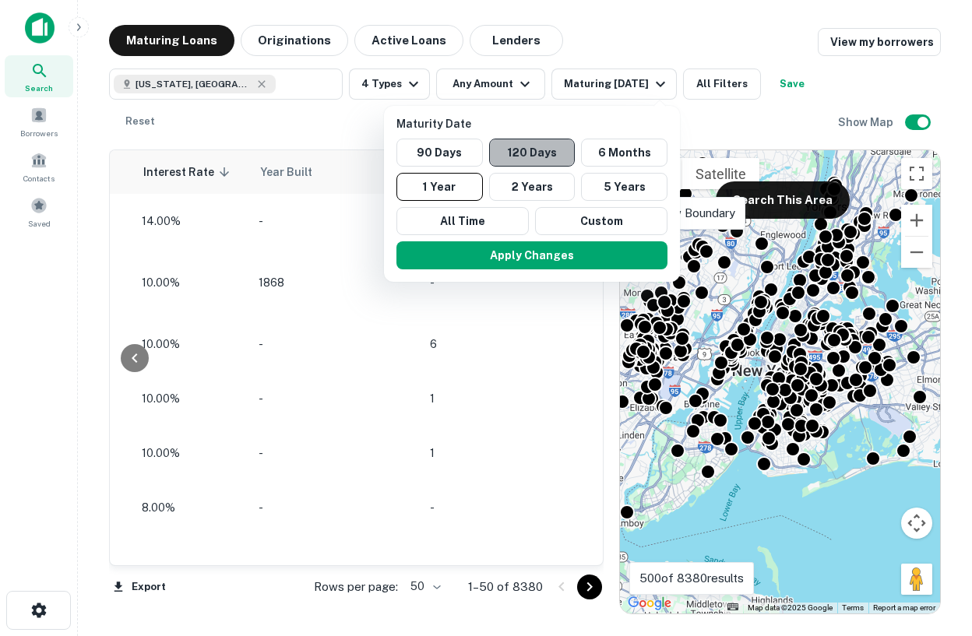
click at [542, 163] on button "120 Days" at bounding box center [532, 153] width 86 height 28
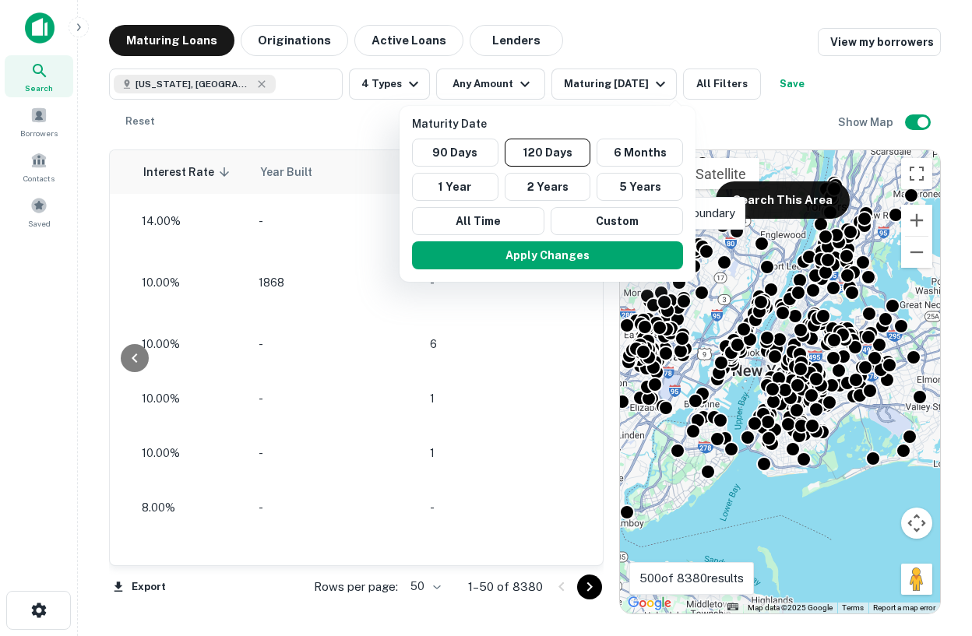
drag, startPoint x: 582, startPoint y: 257, endPoint x: 555, endPoint y: 346, distance: 92.8
click at [582, 257] on button "Apply Changes" at bounding box center [547, 255] width 271 height 28
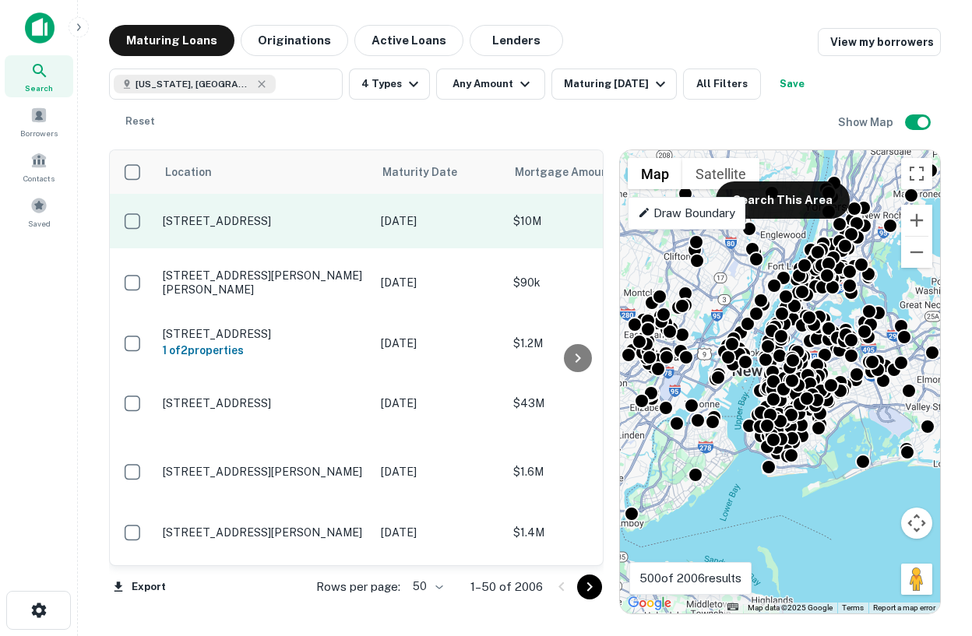
click at [282, 223] on p "125 Monitor St Jersey City, NJ07304" at bounding box center [264, 221] width 202 height 14
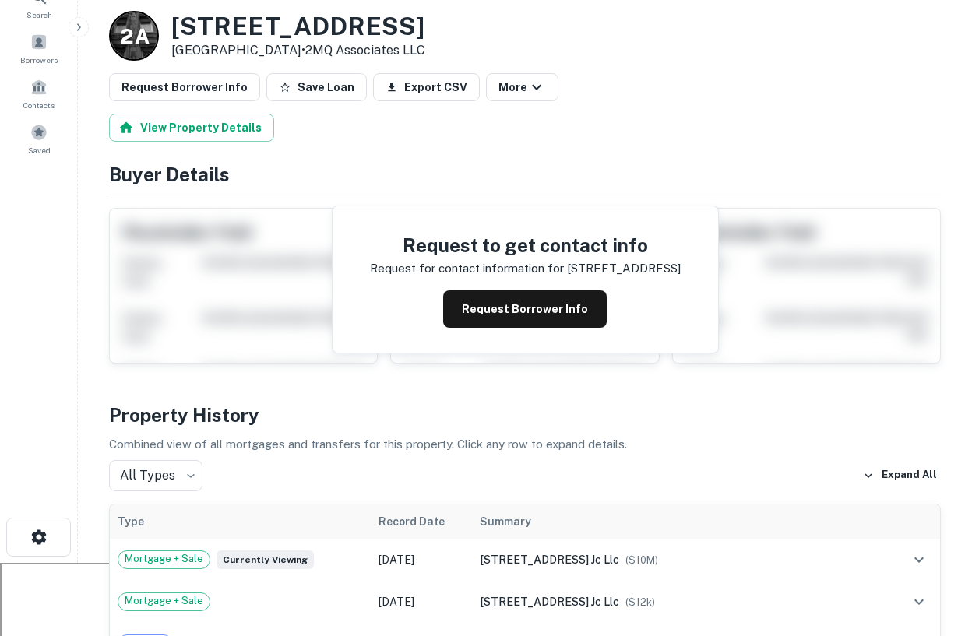
scroll to position [76, 0]
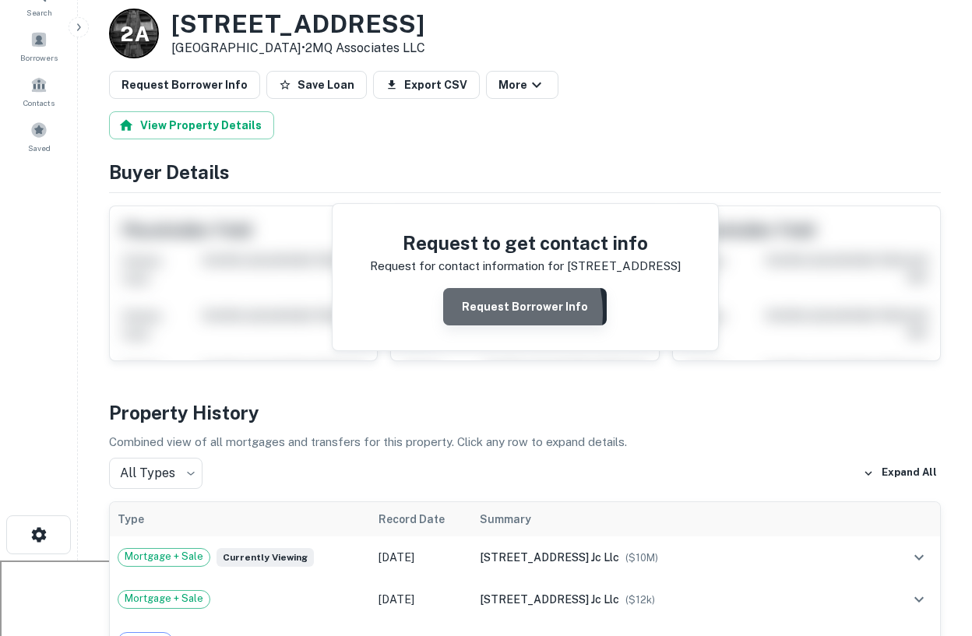
click at [487, 313] on button "Request Borrower Info" at bounding box center [524, 306] width 163 height 37
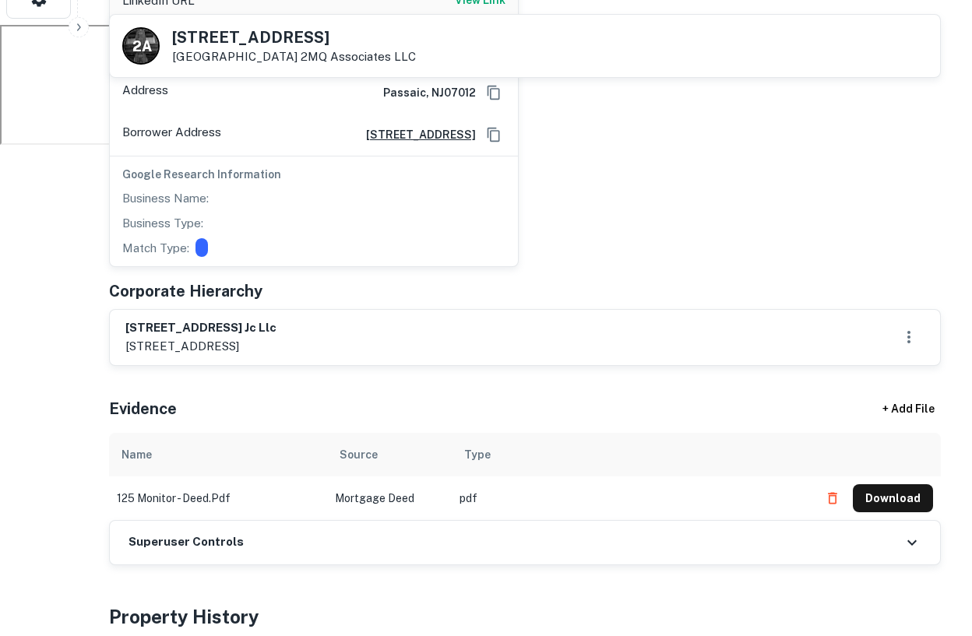
scroll to position [657, 0]
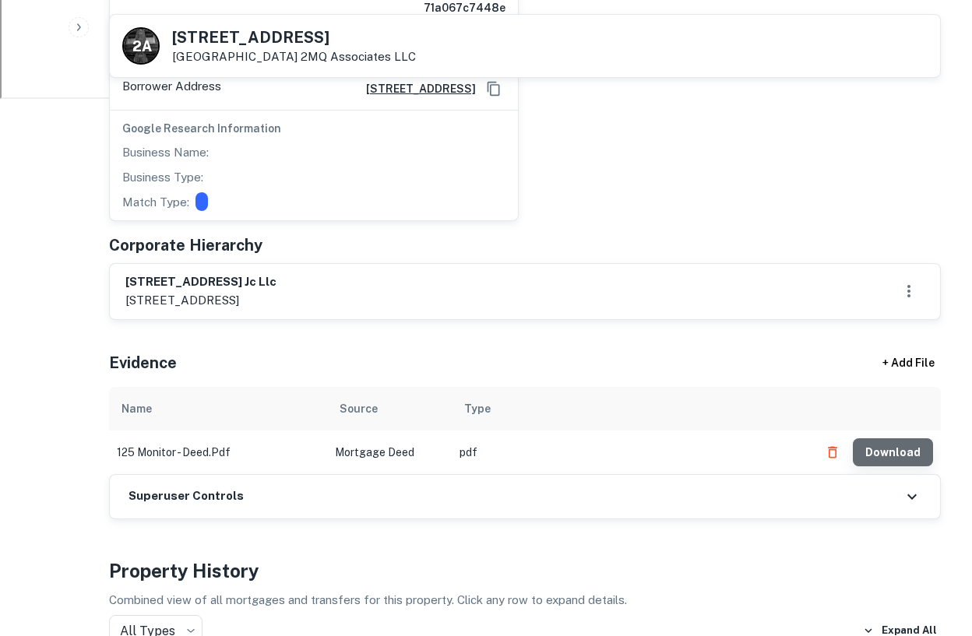
click at [909, 438] on button "Download" at bounding box center [893, 452] width 80 height 28
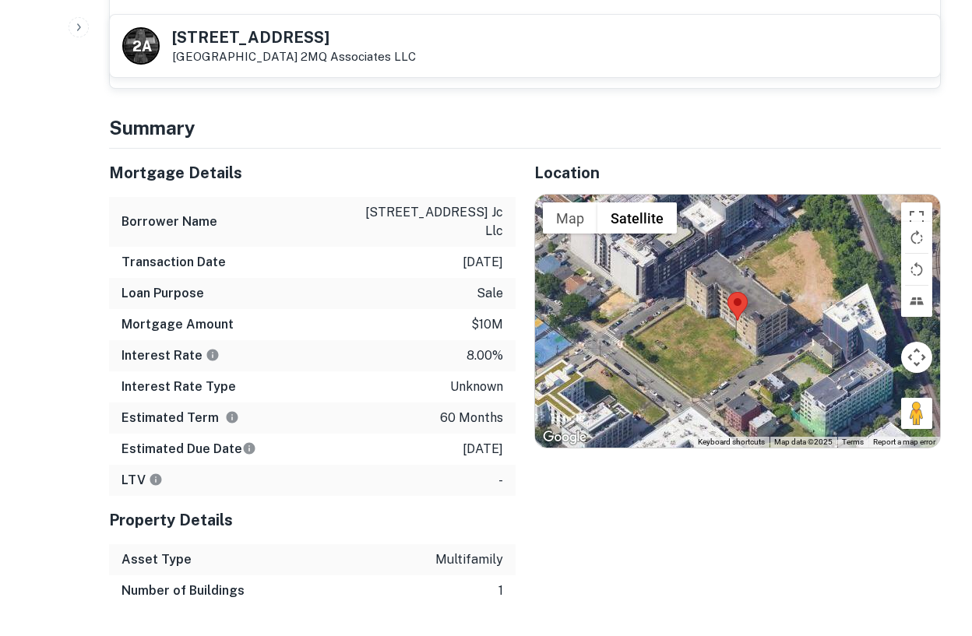
scroll to position [1601, 0]
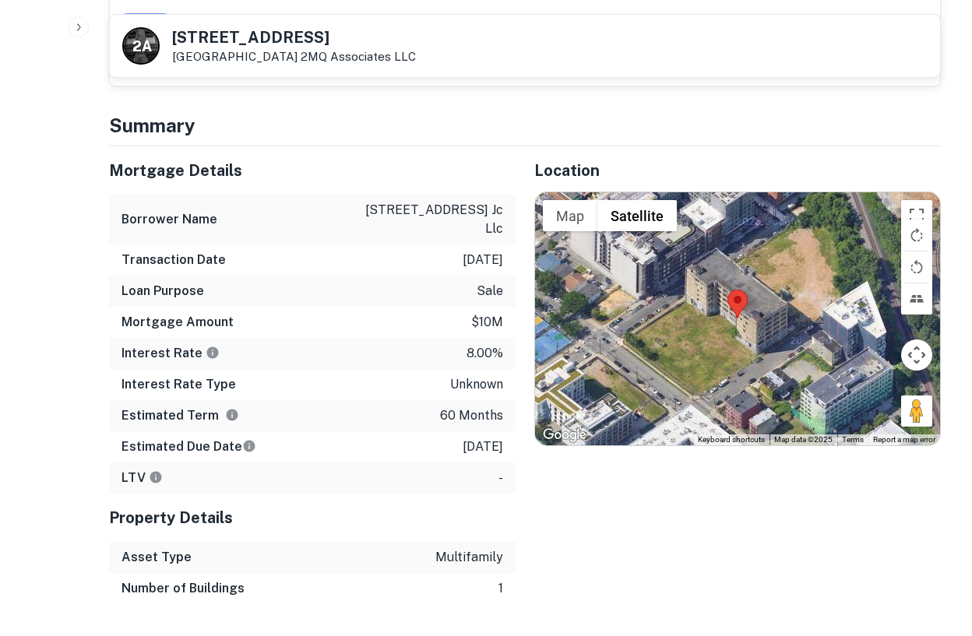
click at [474, 344] on p "8.00%" at bounding box center [484, 353] width 37 height 19
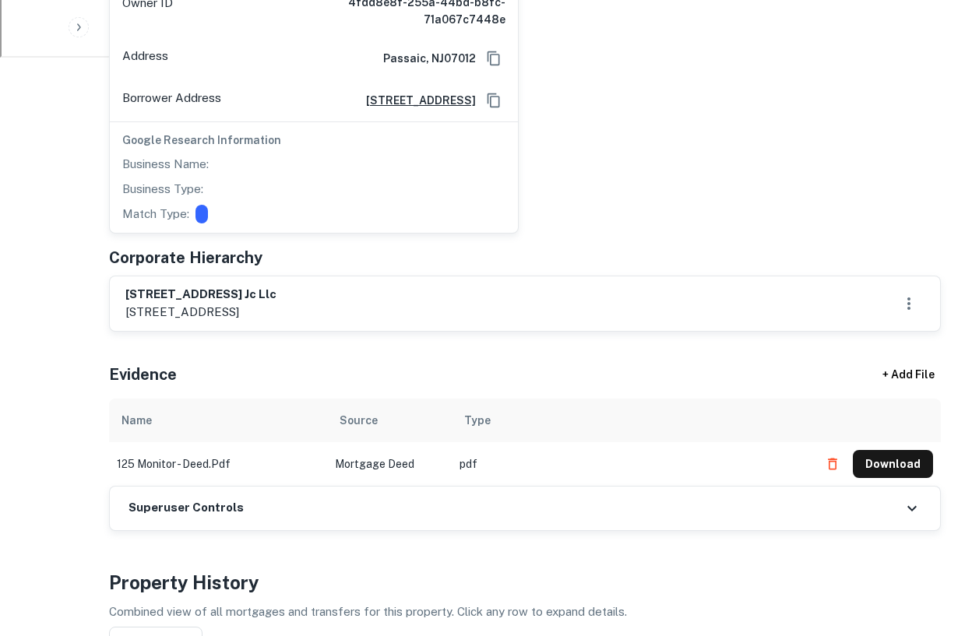
scroll to position [0, 0]
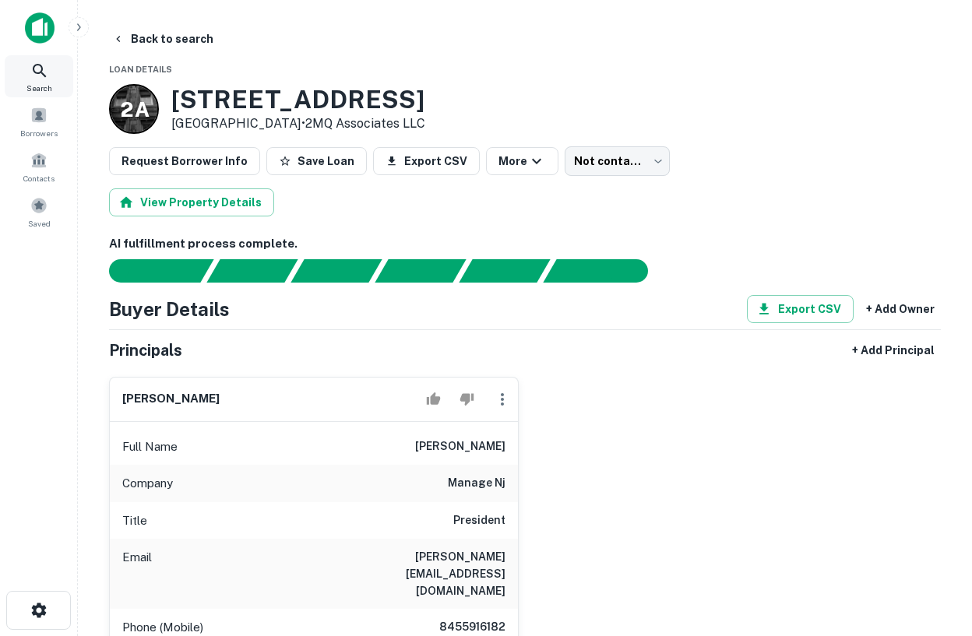
click at [52, 76] on div "Search" at bounding box center [39, 76] width 69 height 42
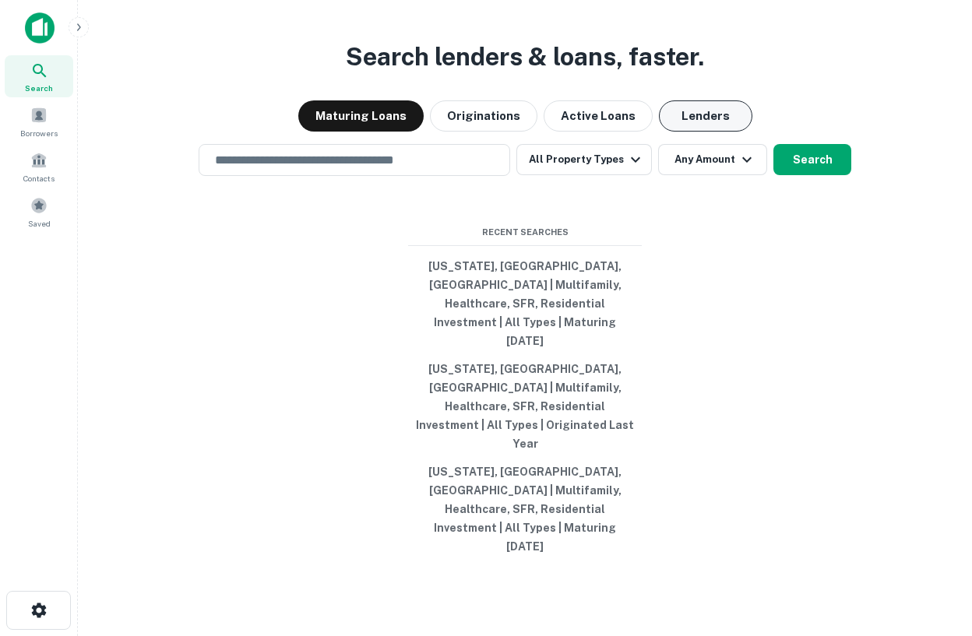
click at [701, 132] on button "Lenders" at bounding box center [705, 115] width 93 height 31
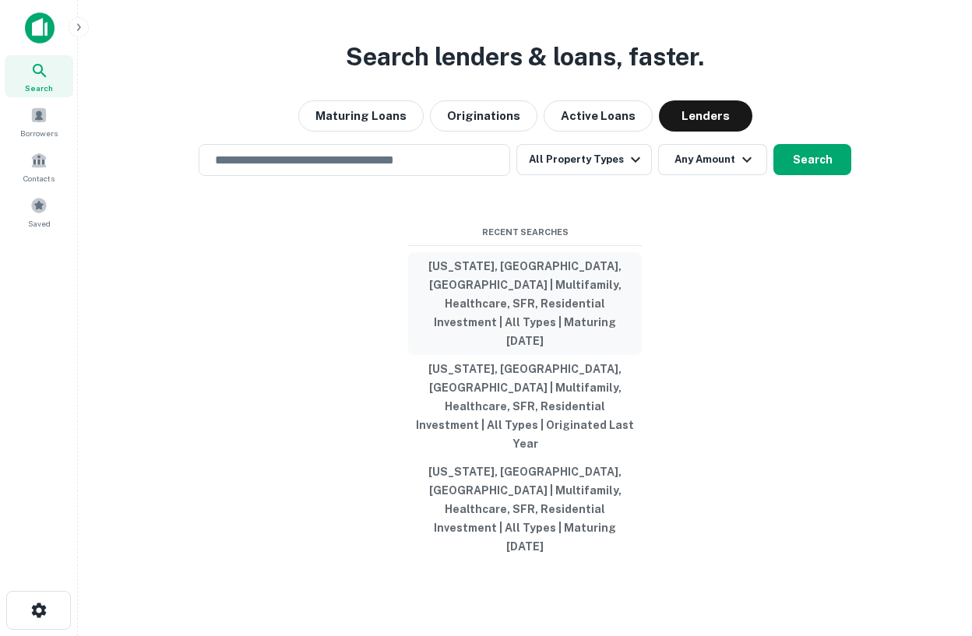
click at [509, 344] on button "[US_STATE], [GEOGRAPHIC_DATA], [GEOGRAPHIC_DATA] | Multifamily, Healthcare, SFR…" at bounding box center [525, 303] width 234 height 103
type input "**********"
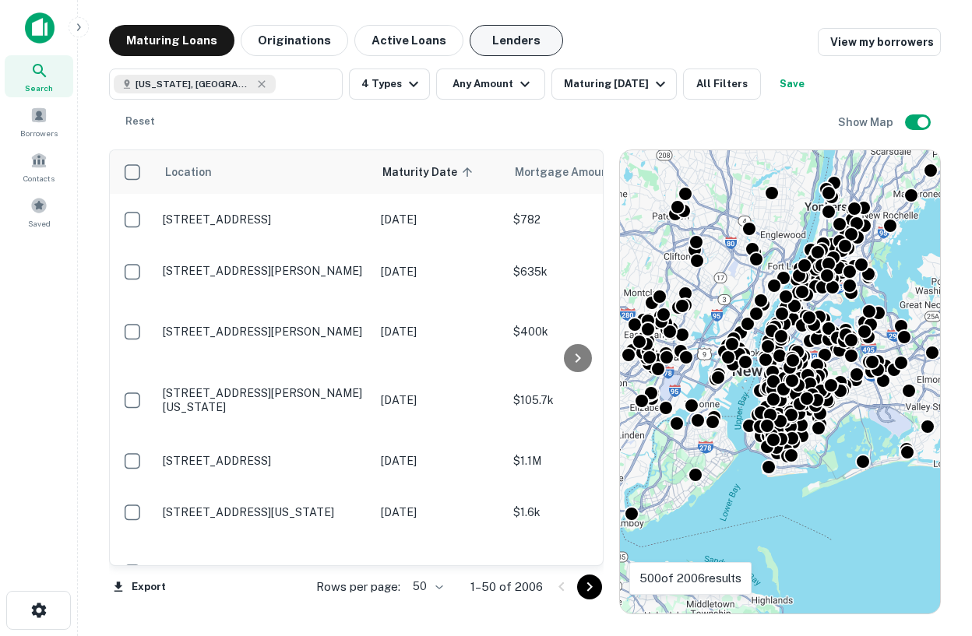
click at [524, 37] on button "Lenders" at bounding box center [515, 40] width 93 height 31
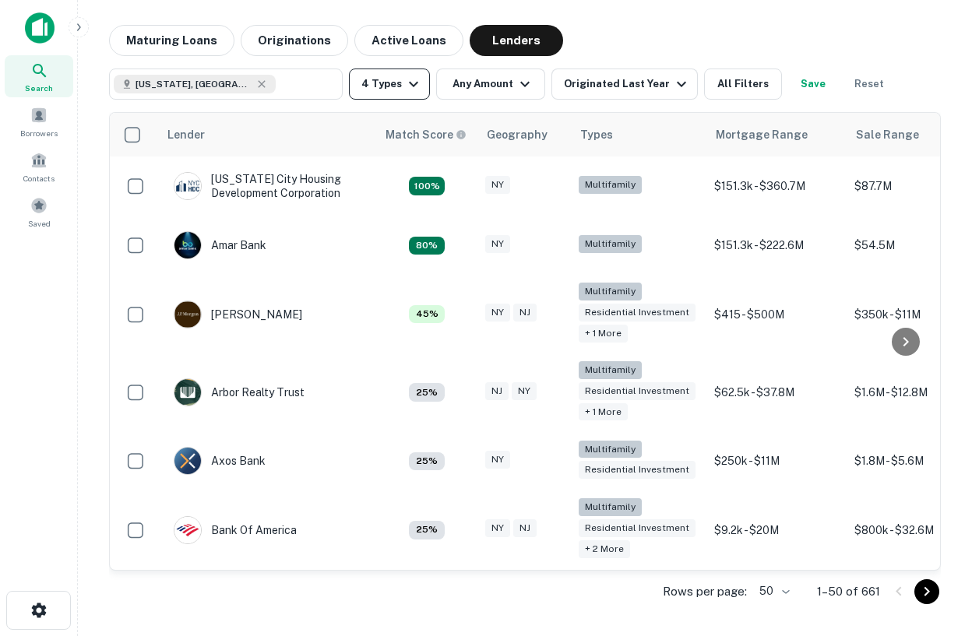
click at [385, 88] on button "4 Types" at bounding box center [389, 84] width 81 height 31
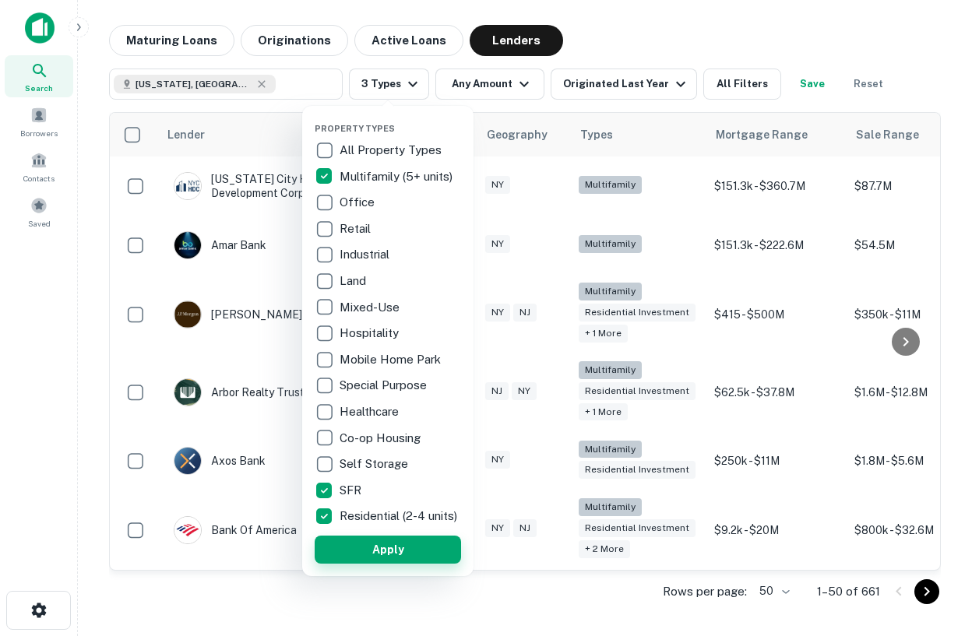
click at [361, 564] on button "Apply" at bounding box center [388, 550] width 146 height 28
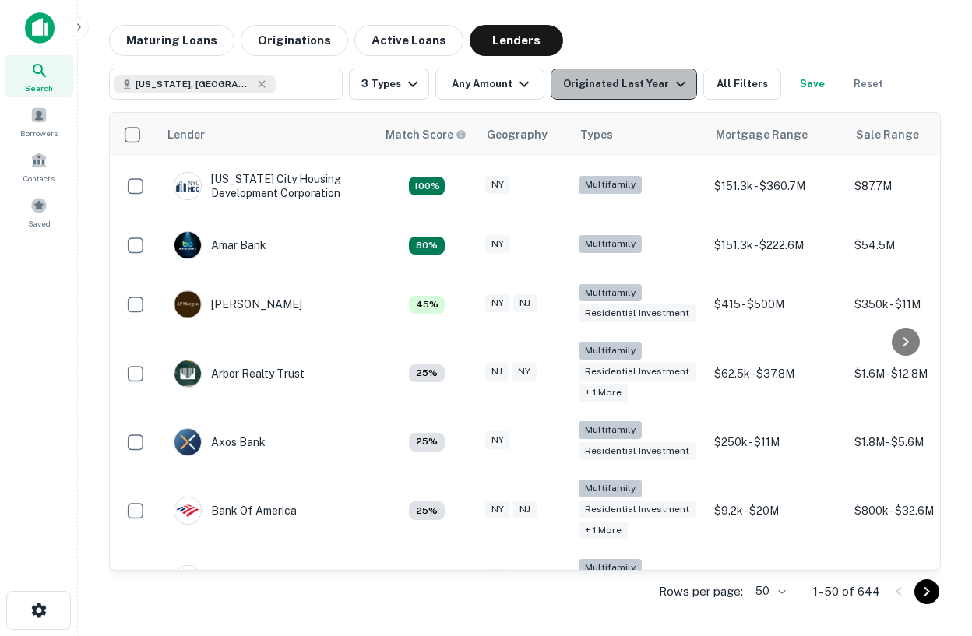
click at [632, 81] on div "Originated Last Year" at bounding box center [626, 84] width 127 height 19
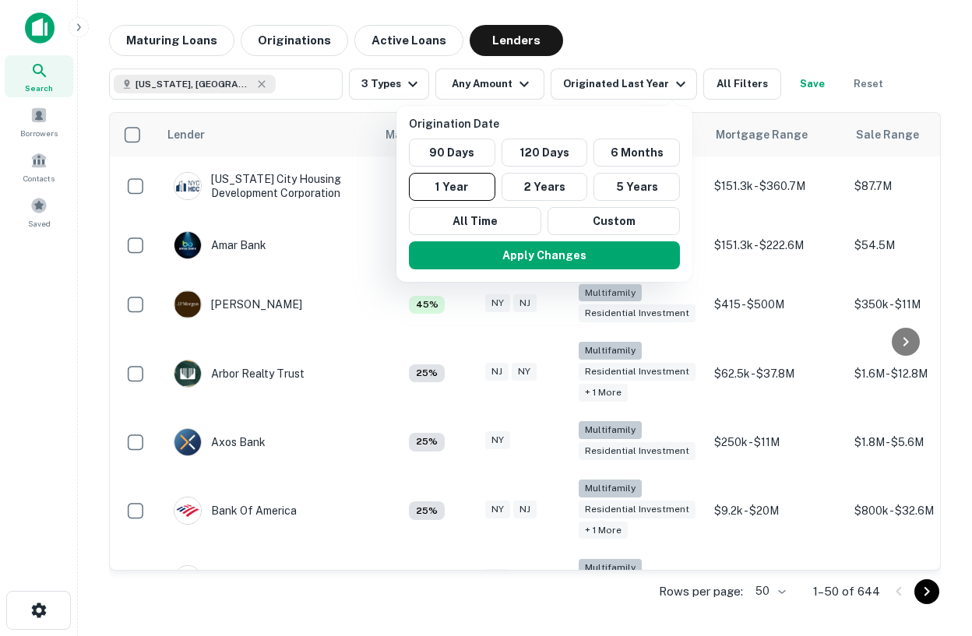
click at [693, 37] on div at bounding box center [486, 318] width 972 height 636
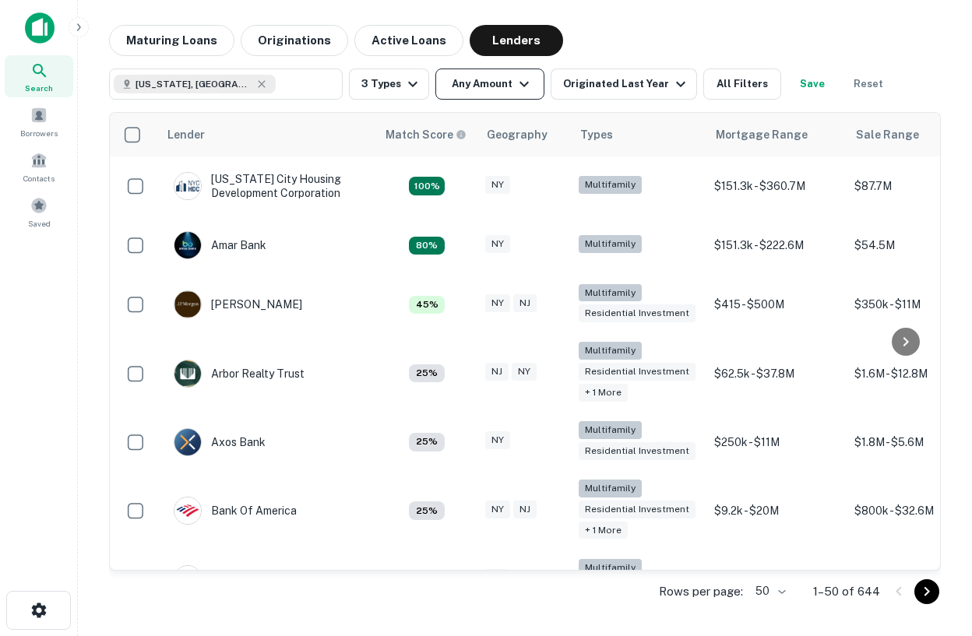
click at [505, 75] on button "Any Amount" at bounding box center [489, 84] width 109 height 31
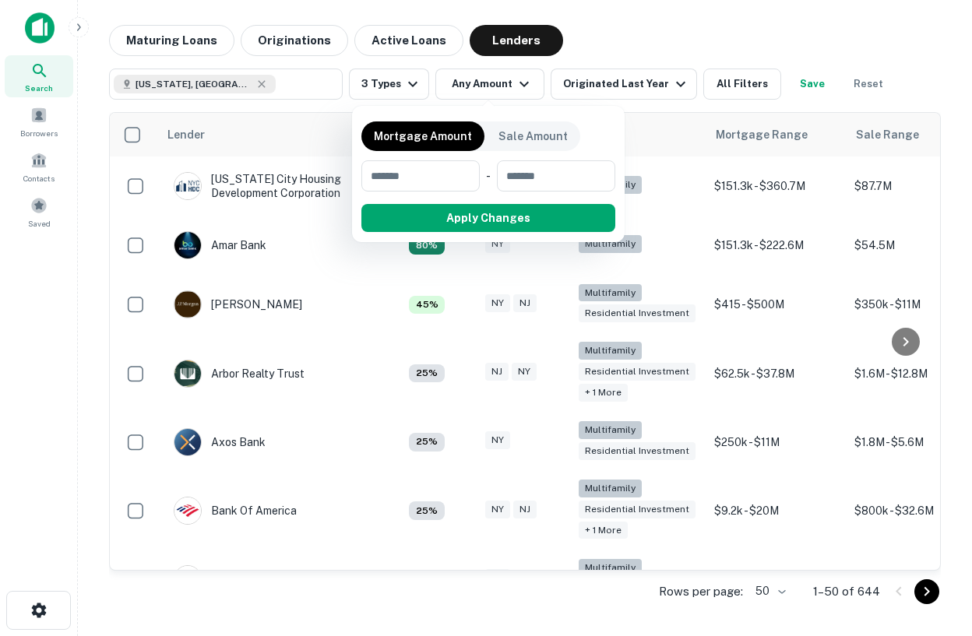
click at [749, 79] on div at bounding box center [486, 318] width 972 height 636
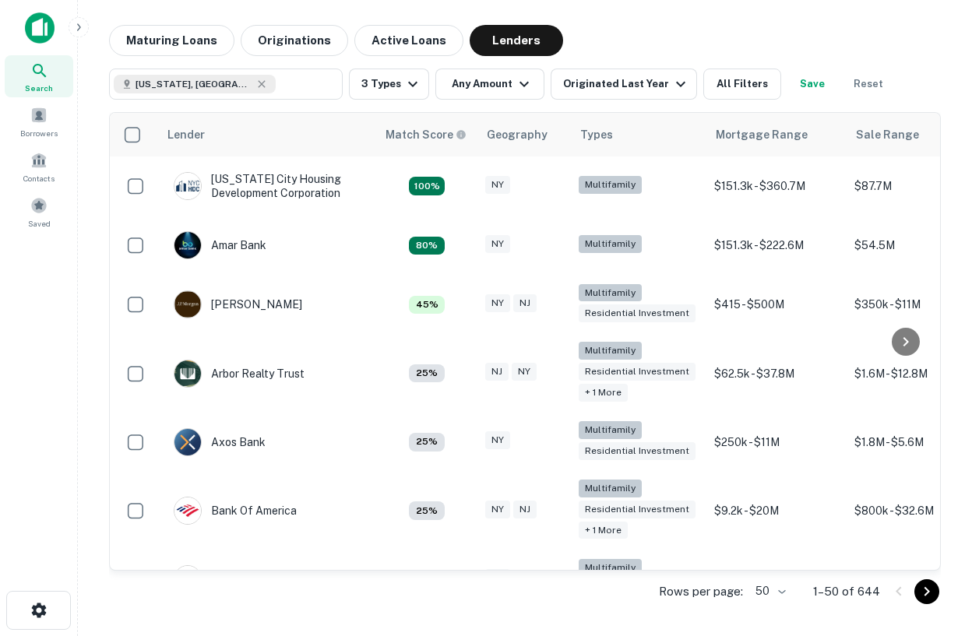
click at [744, 101] on div "Lender Match Score Geography Types Mortgage Range Sale Range NEW York City Hous…" at bounding box center [524, 357] width 831 height 515
click at [730, 86] on button "All Filters" at bounding box center [742, 84] width 78 height 31
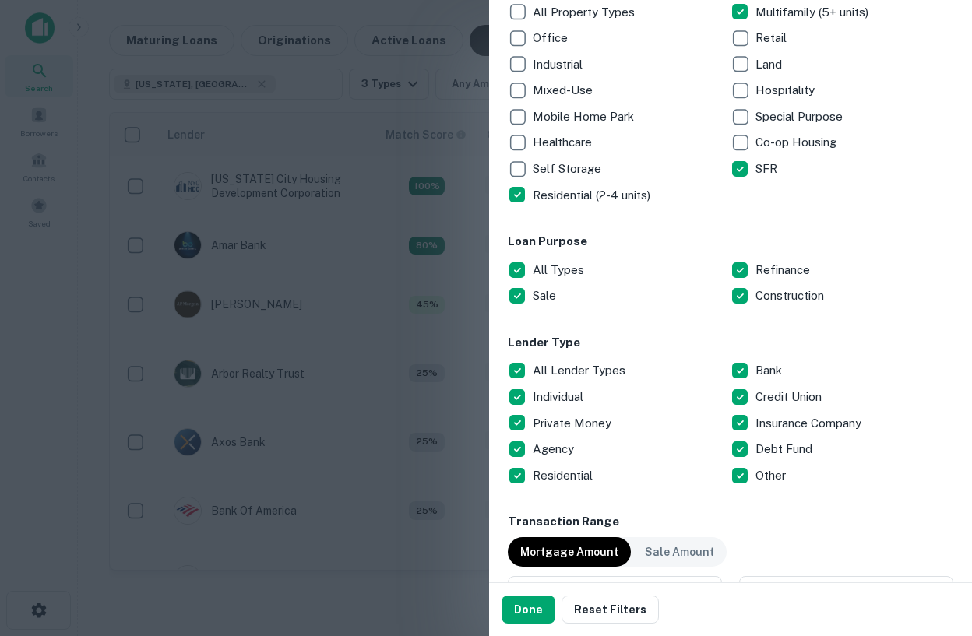
scroll to position [302, 0]
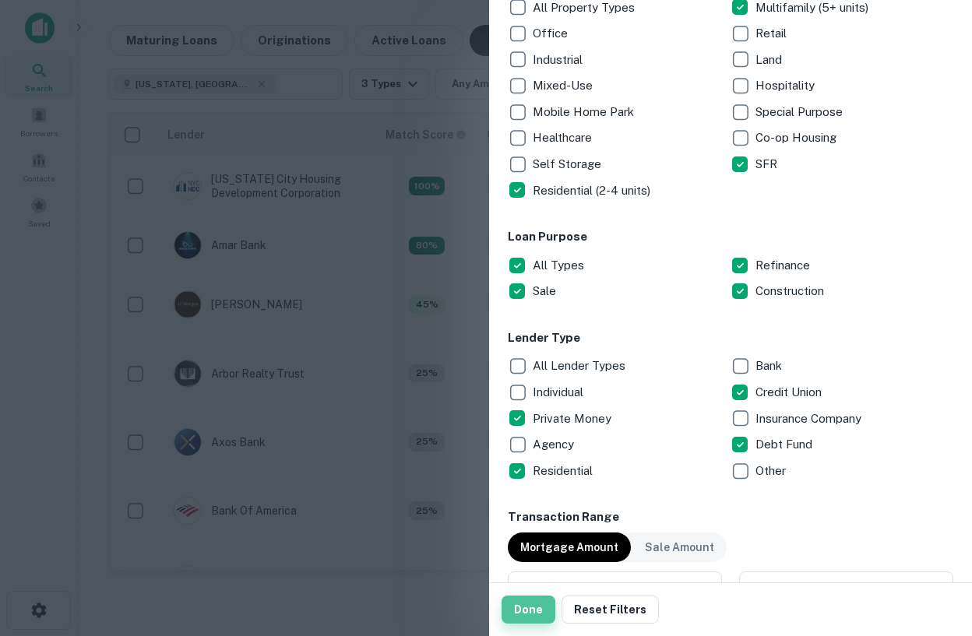
click at [537, 613] on button "Done" at bounding box center [528, 610] width 54 height 28
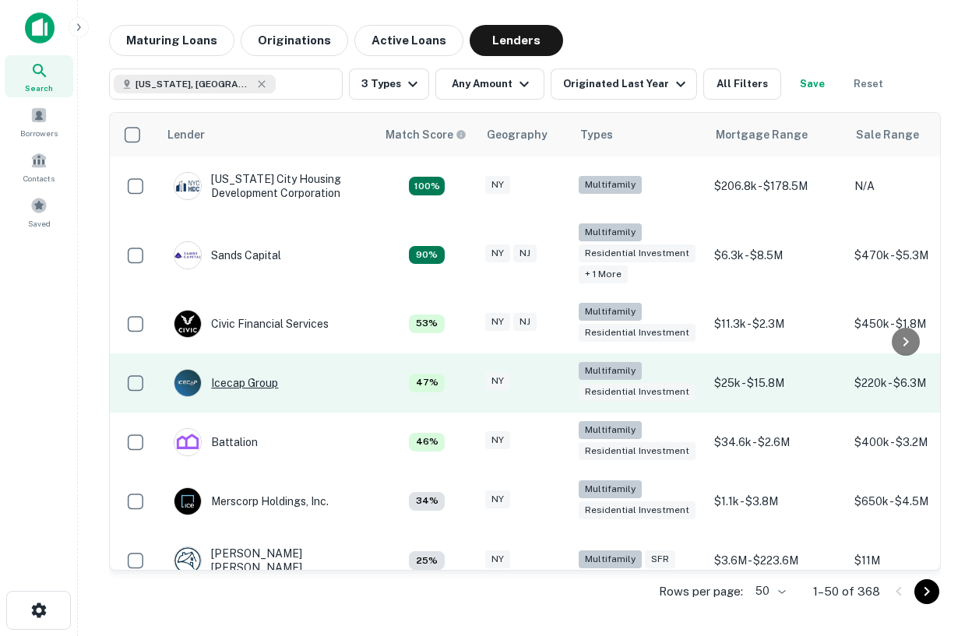
click at [256, 383] on div "Icecap Group" at bounding box center [226, 383] width 104 height 28
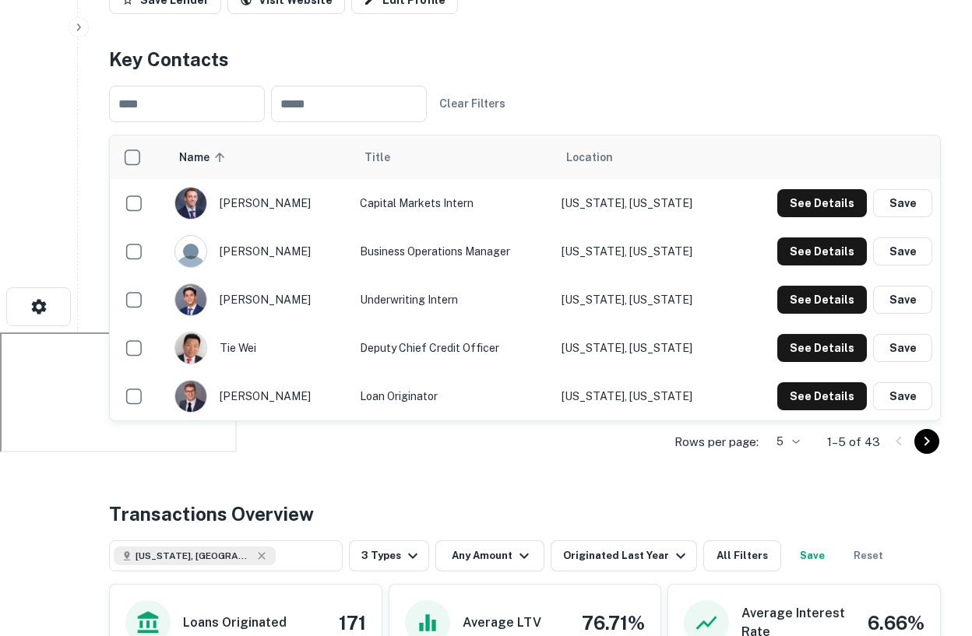
scroll to position [312, 0]
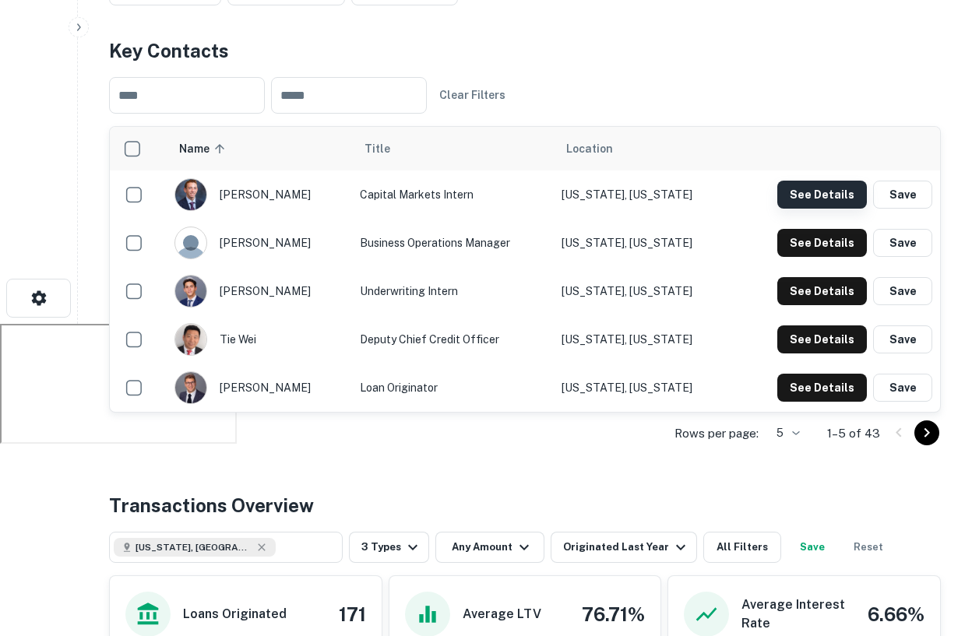
click at [789, 186] on button "See Details" at bounding box center [822, 195] width 90 height 28
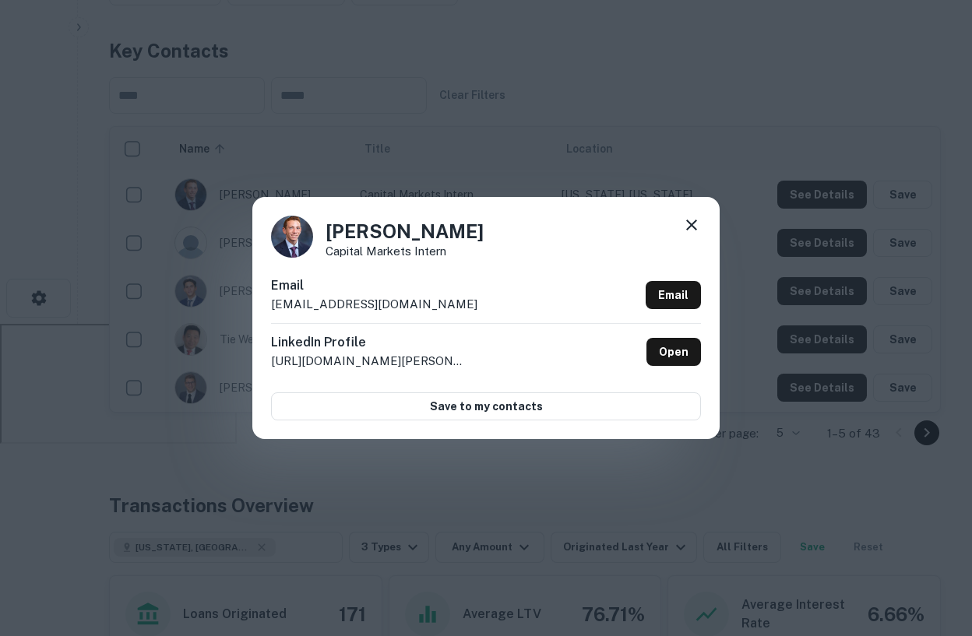
click at [691, 223] on icon at bounding box center [691, 225] width 19 height 19
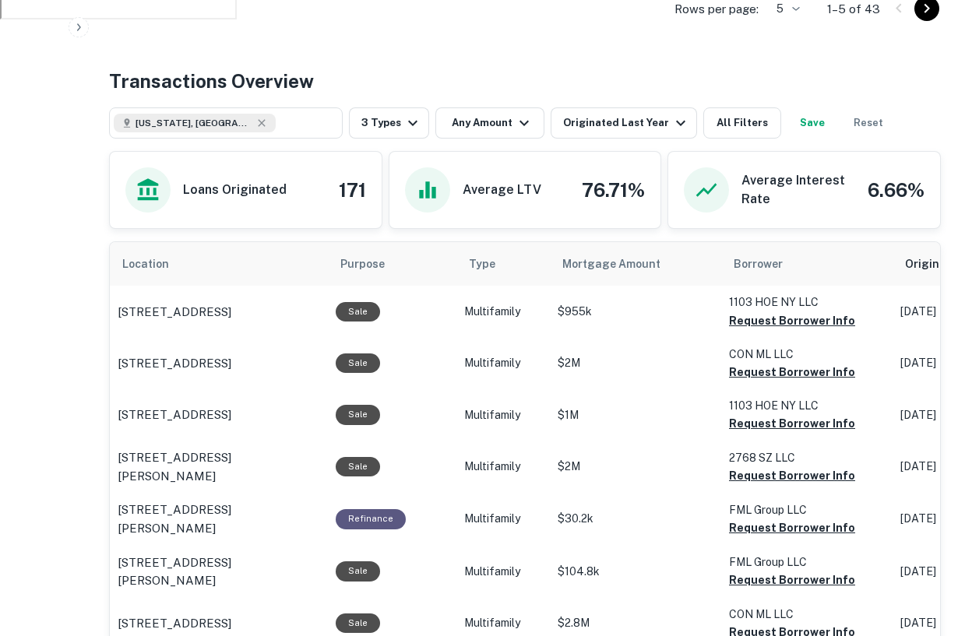
scroll to position [734, 0]
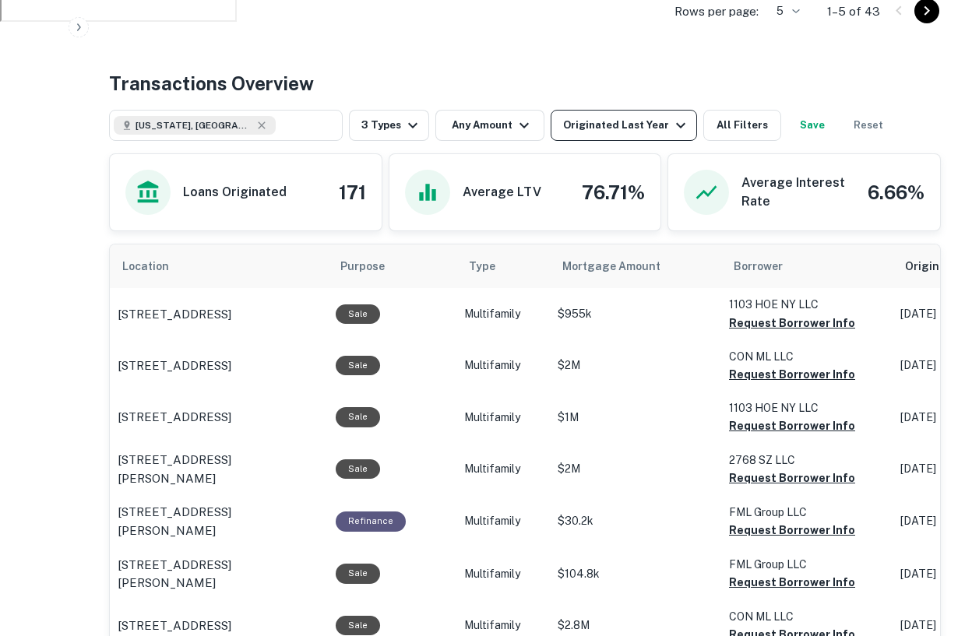
click at [608, 132] on div "Originated Last Year" at bounding box center [626, 125] width 127 height 19
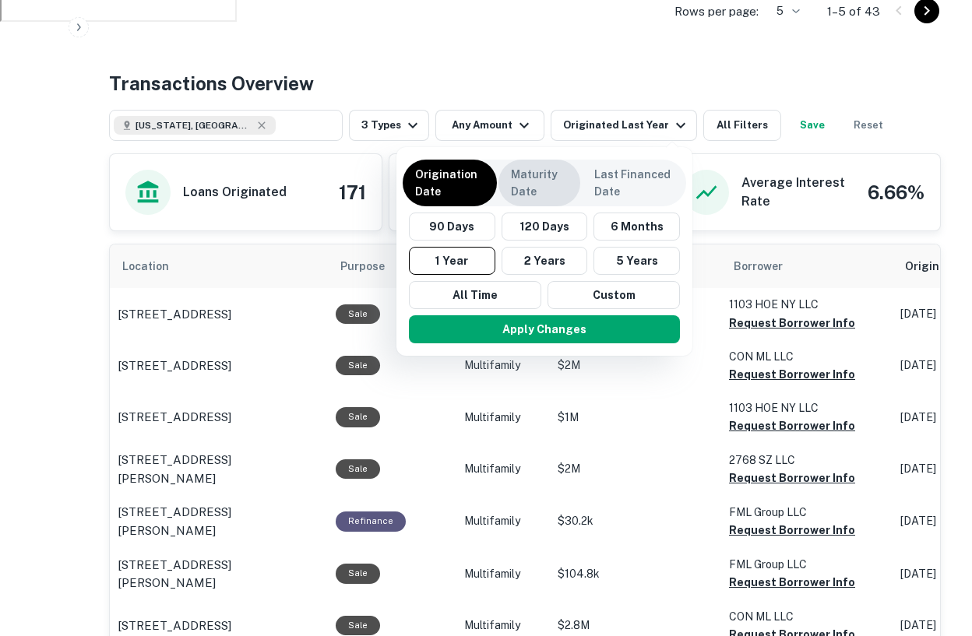
click at [543, 172] on p "Maturity Date" at bounding box center [539, 183] width 57 height 34
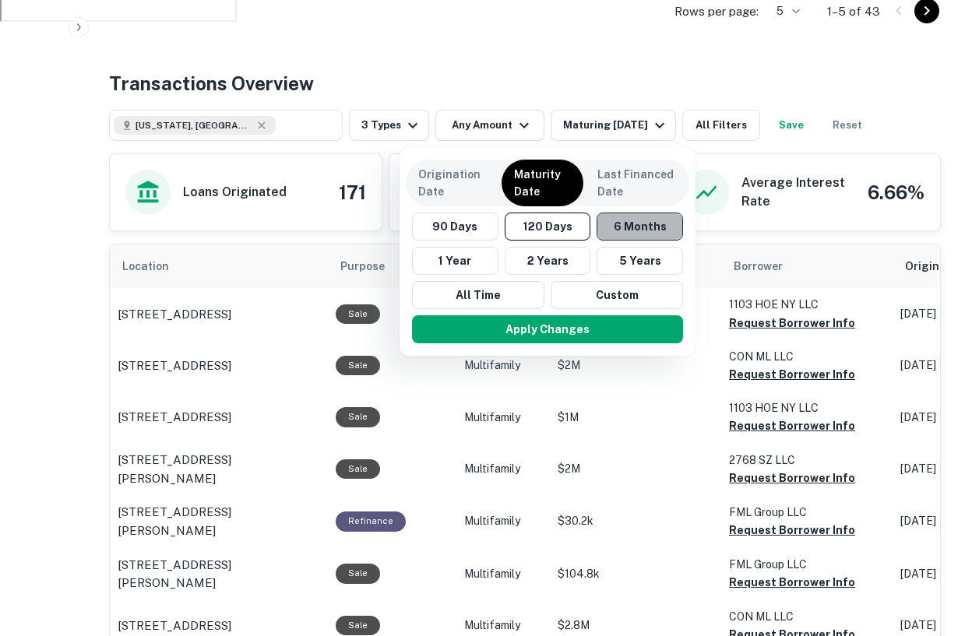
click at [617, 229] on button "6 Months" at bounding box center [639, 227] width 86 height 28
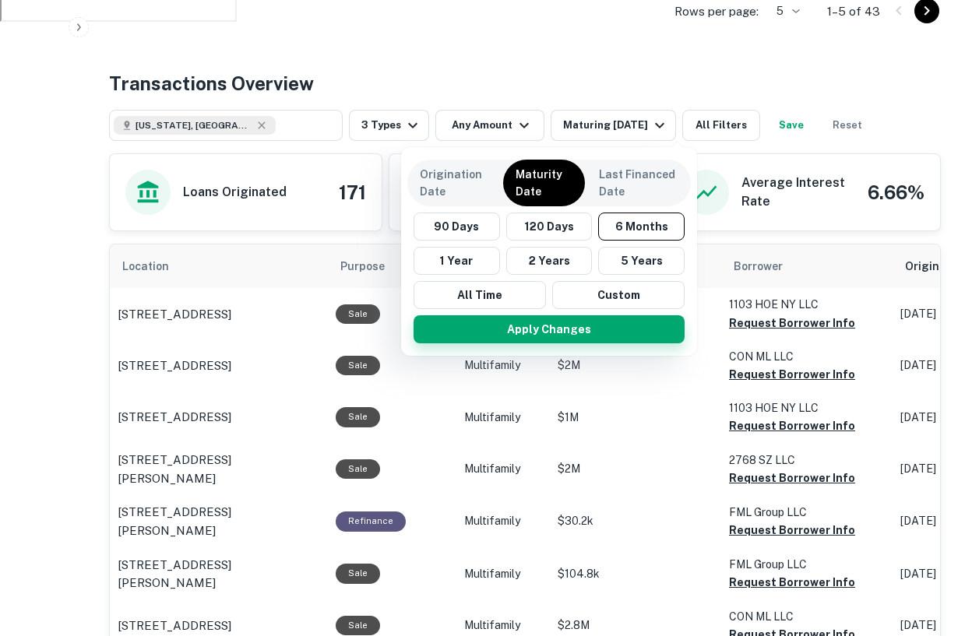
click at [568, 336] on button "Apply Changes" at bounding box center [548, 329] width 271 height 28
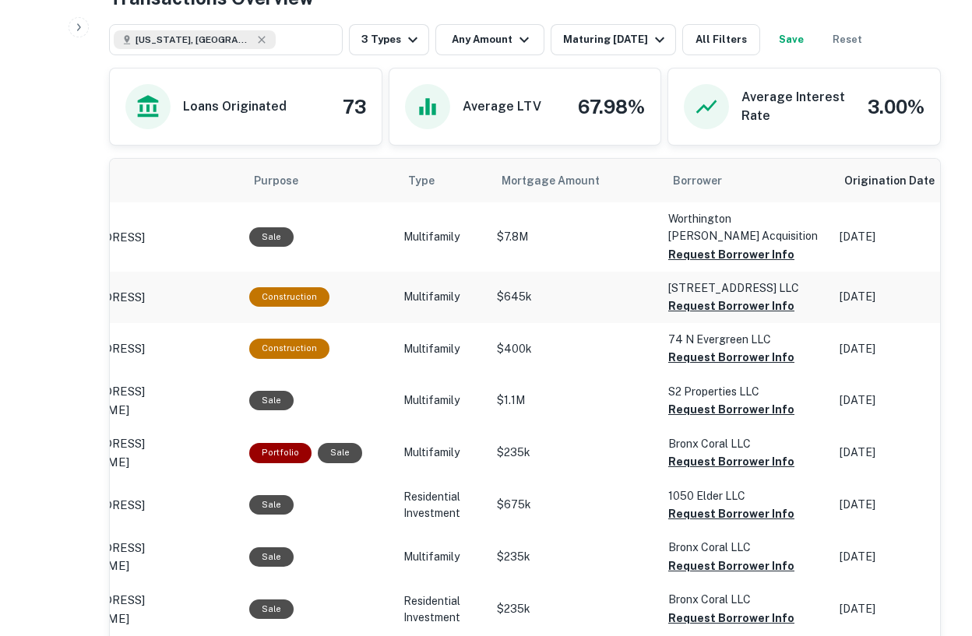
scroll to position [0, 89]
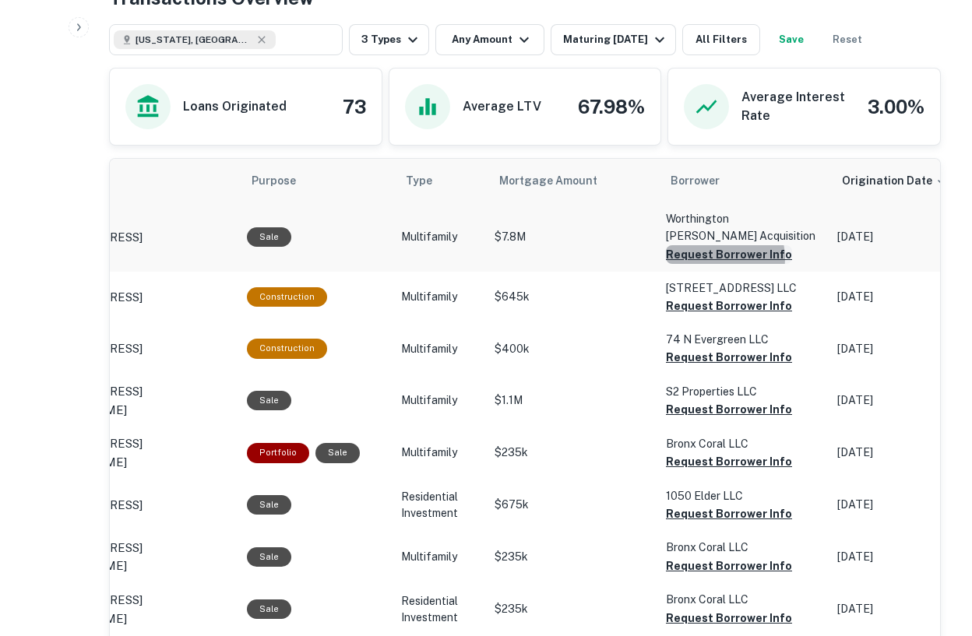
click at [710, 258] on button "Request Borrower Info" at bounding box center [729, 254] width 126 height 19
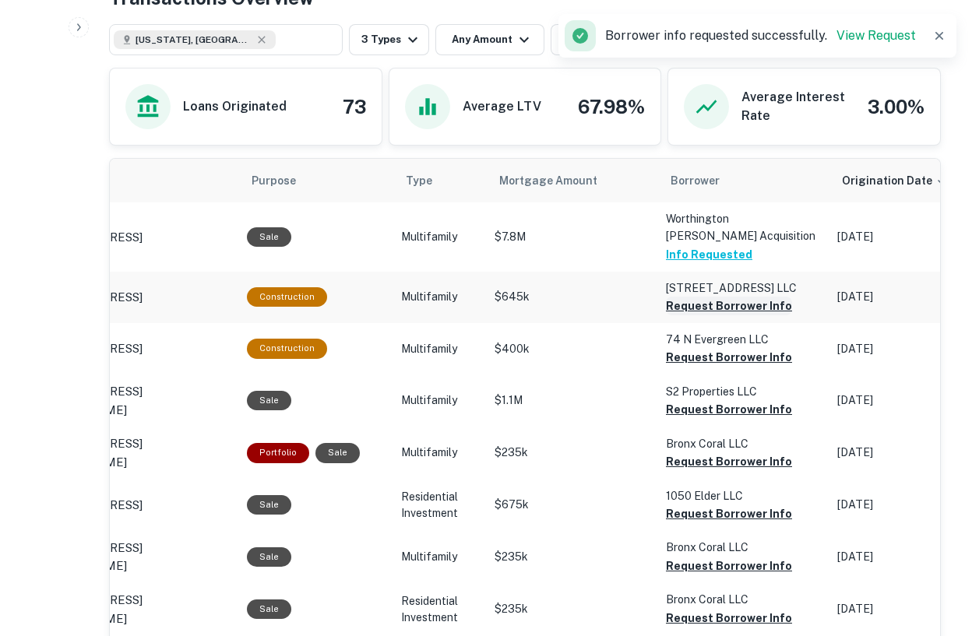
click at [708, 308] on button "Request Borrower Info" at bounding box center [729, 306] width 126 height 19
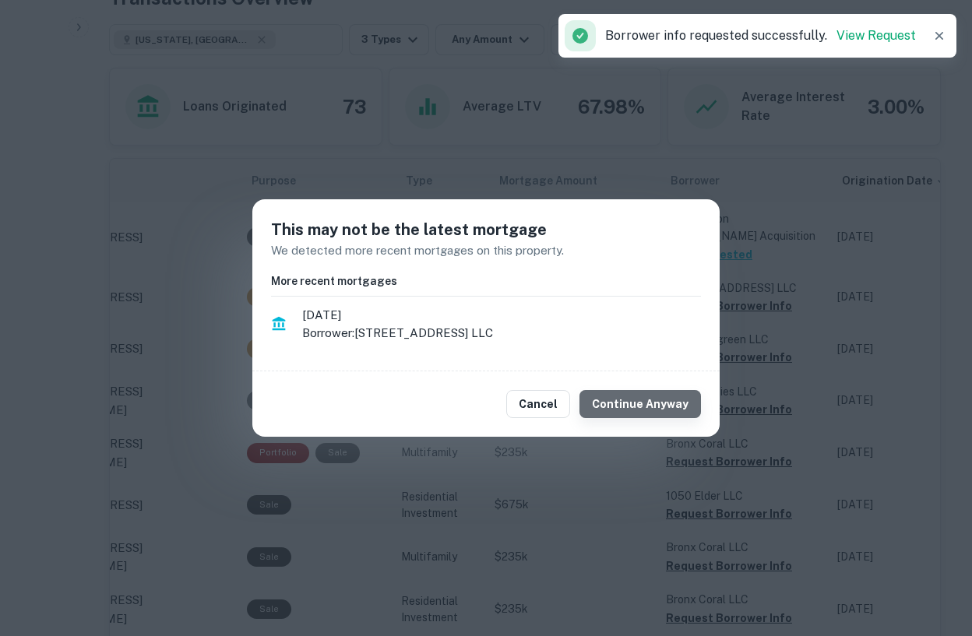
click at [655, 406] on button "Continue Anyway" at bounding box center [639, 404] width 121 height 28
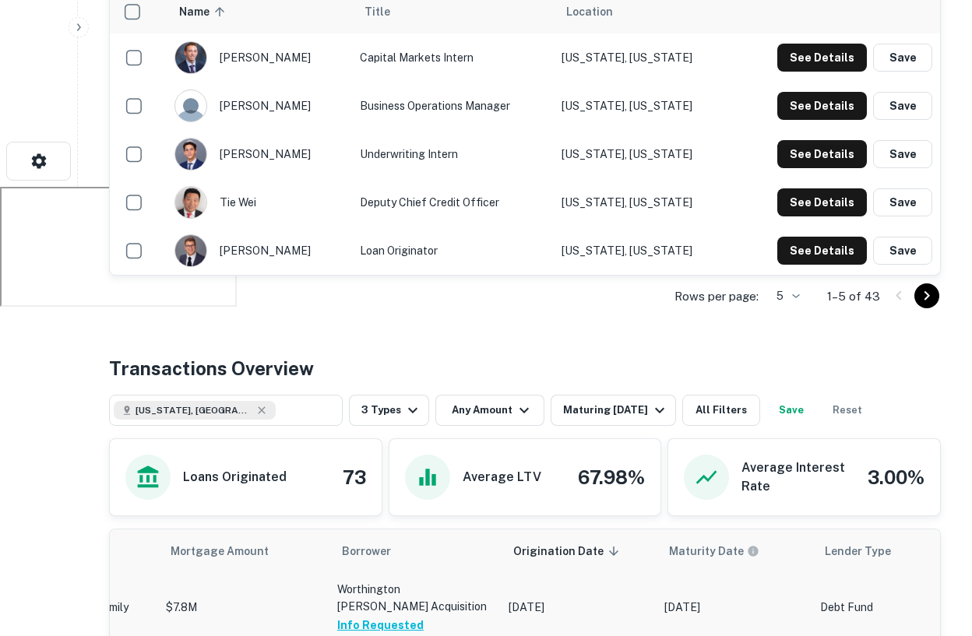
scroll to position [0, 0]
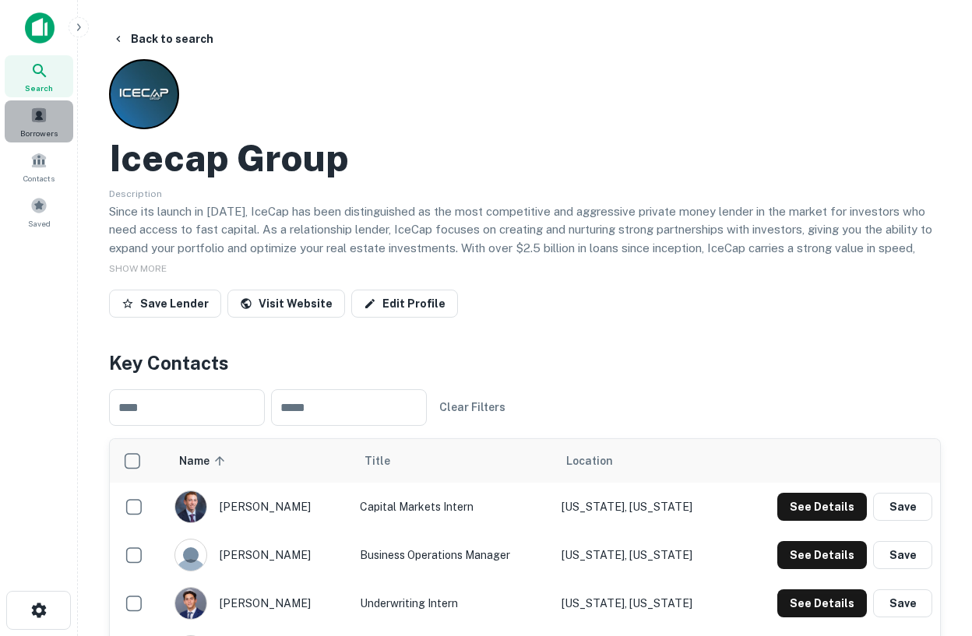
click at [30, 108] on div "Borrowers" at bounding box center [39, 121] width 69 height 42
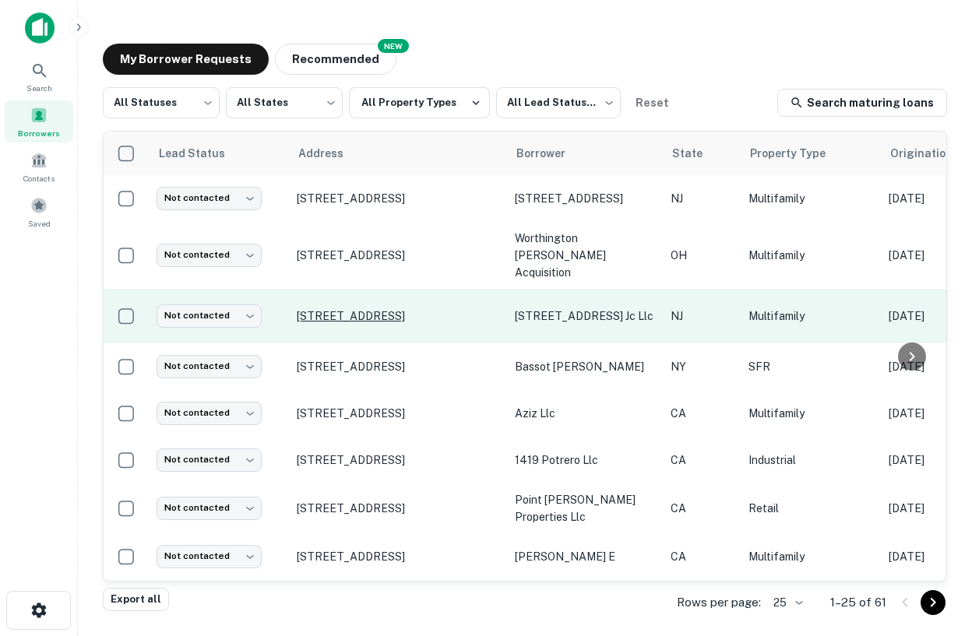
click at [395, 309] on p "[STREET_ADDRESS]" at bounding box center [398, 316] width 202 height 14
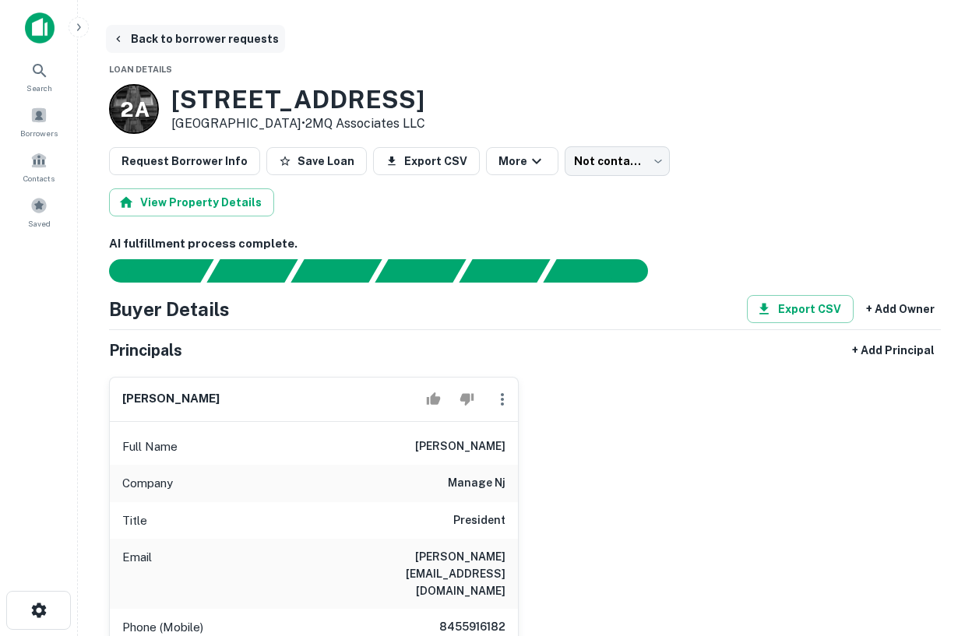
click at [121, 40] on icon "button" at bounding box center [118, 39] width 12 height 12
click at [43, 153] on span at bounding box center [38, 160] width 17 height 17
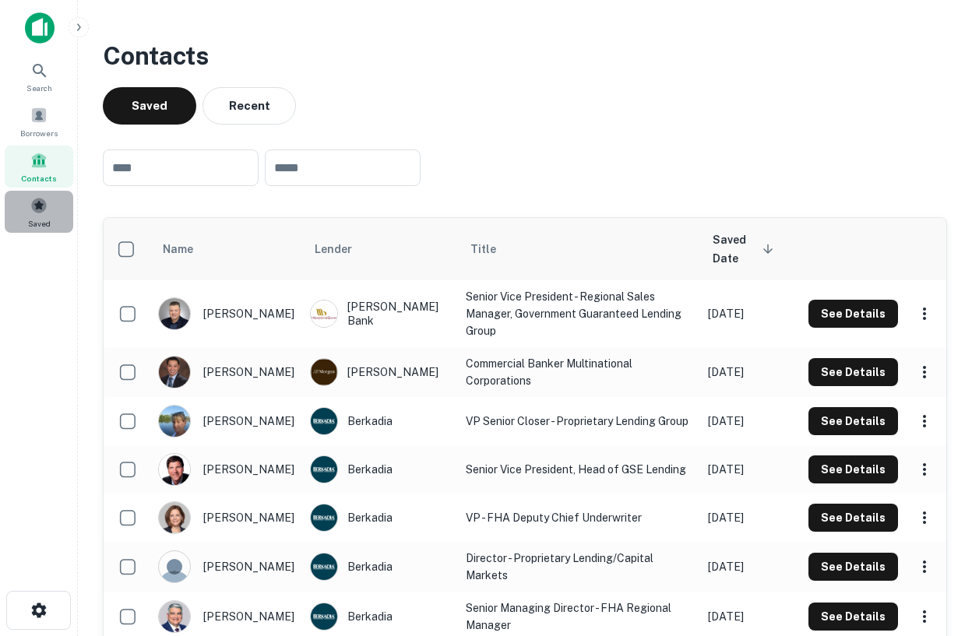
click at [30, 214] on div "Saved" at bounding box center [39, 212] width 69 height 42
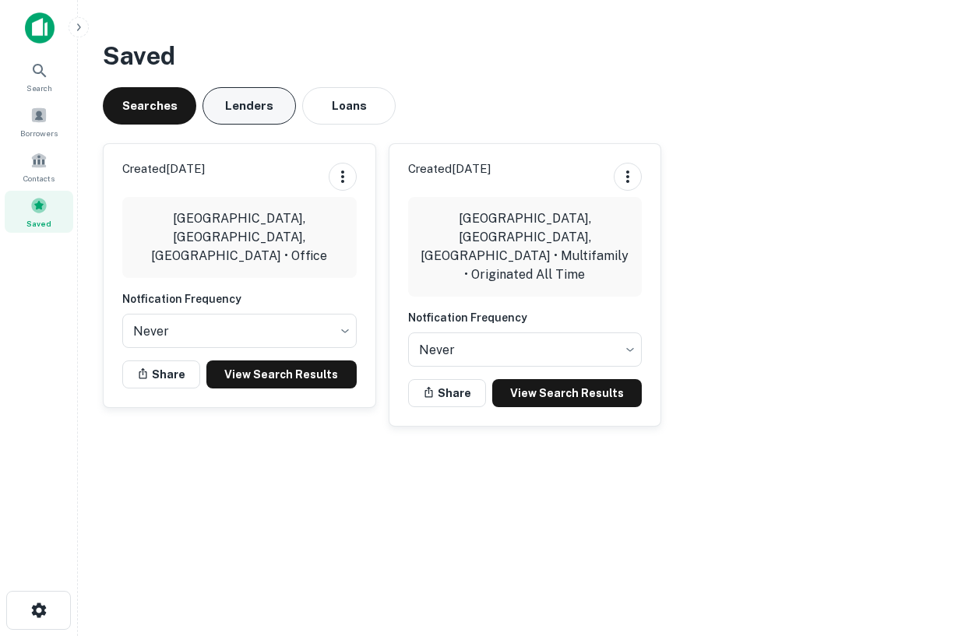
click at [275, 113] on button "Lenders" at bounding box center [248, 105] width 93 height 37
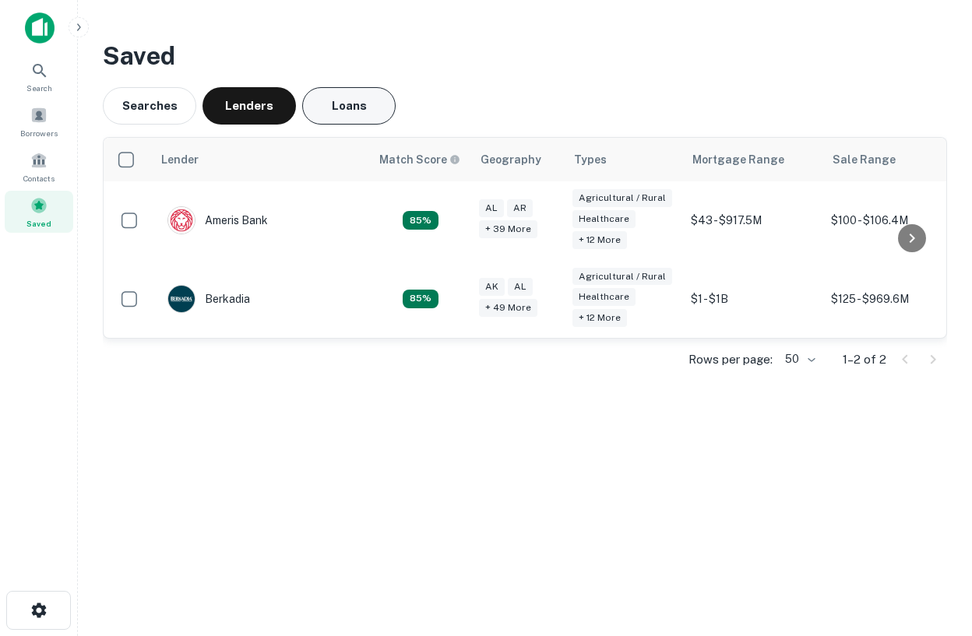
click at [332, 114] on button "Loans" at bounding box center [348, 105] width 93 height 37
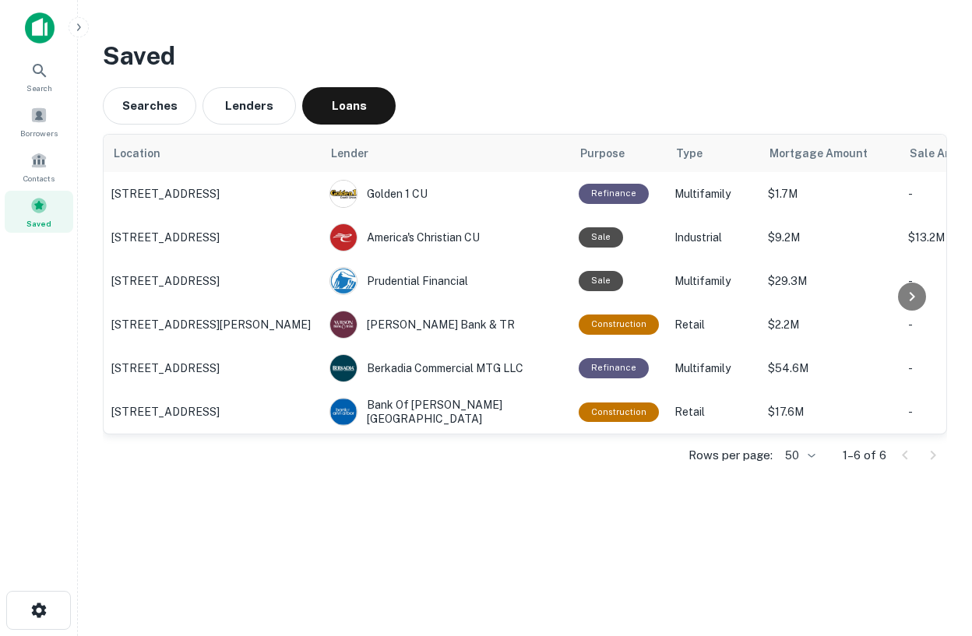
click at [47, 32] on img at bounding box center [40, 27] width 30 height 31
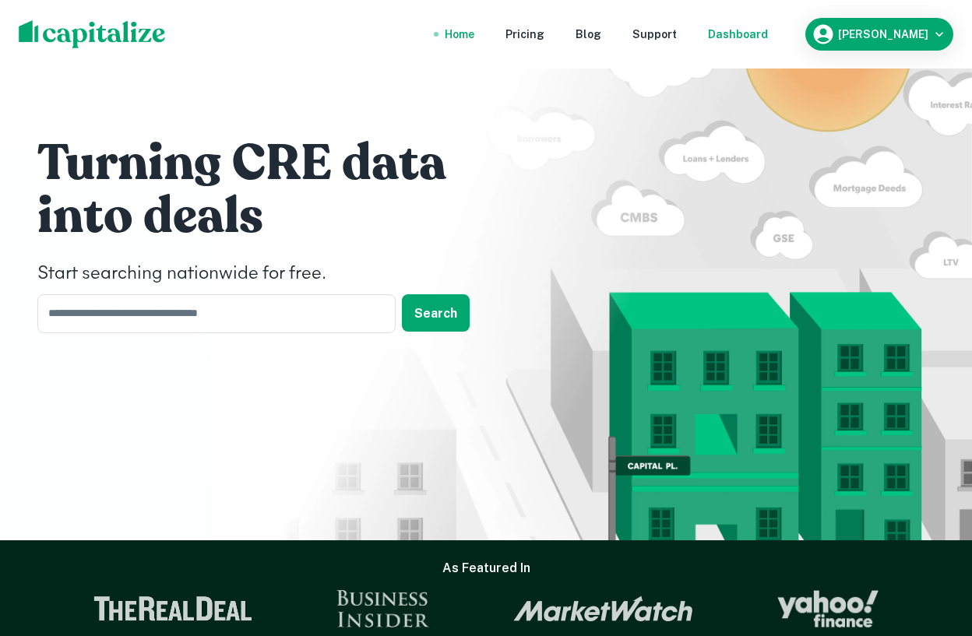
click at [752, 30] on div "Dashboard" at bounding box center [738, 34] width 60 height 17
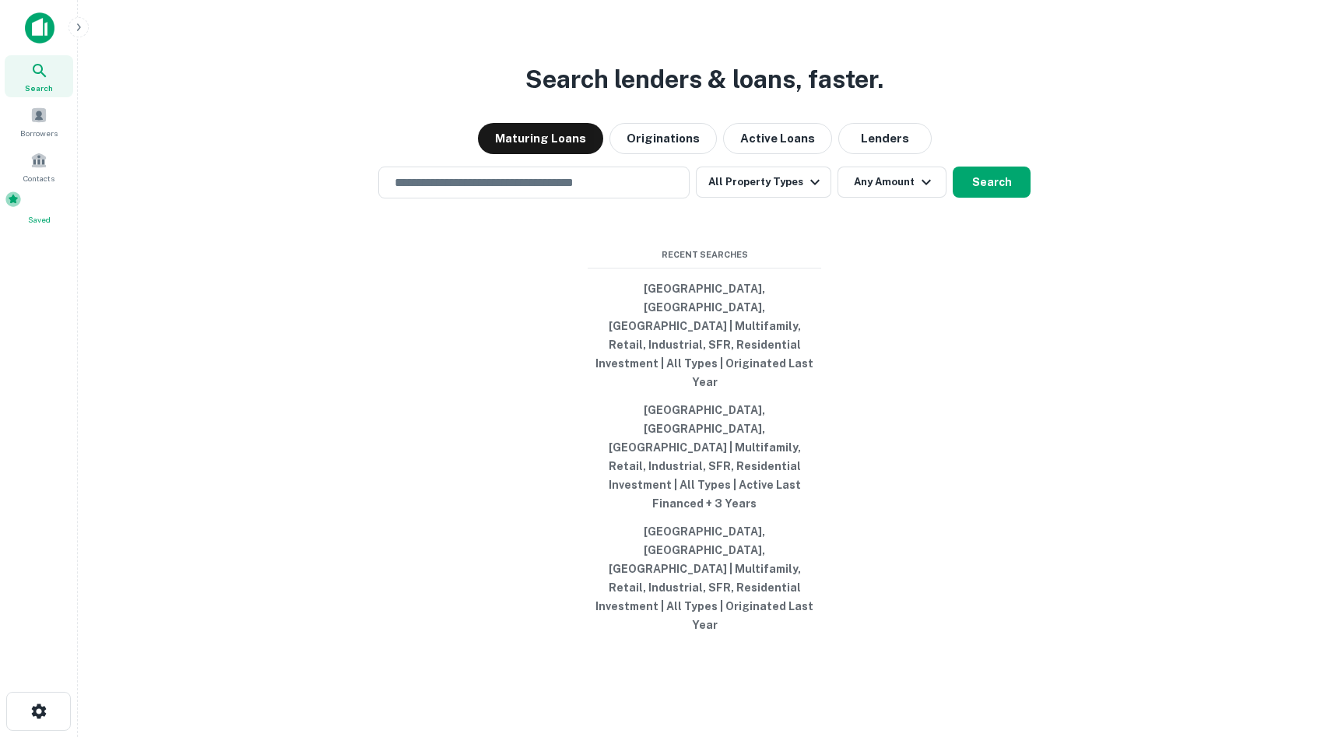
click at [47, 193] on div "Saved" at bounding box center [39, 208] width 69 height 35
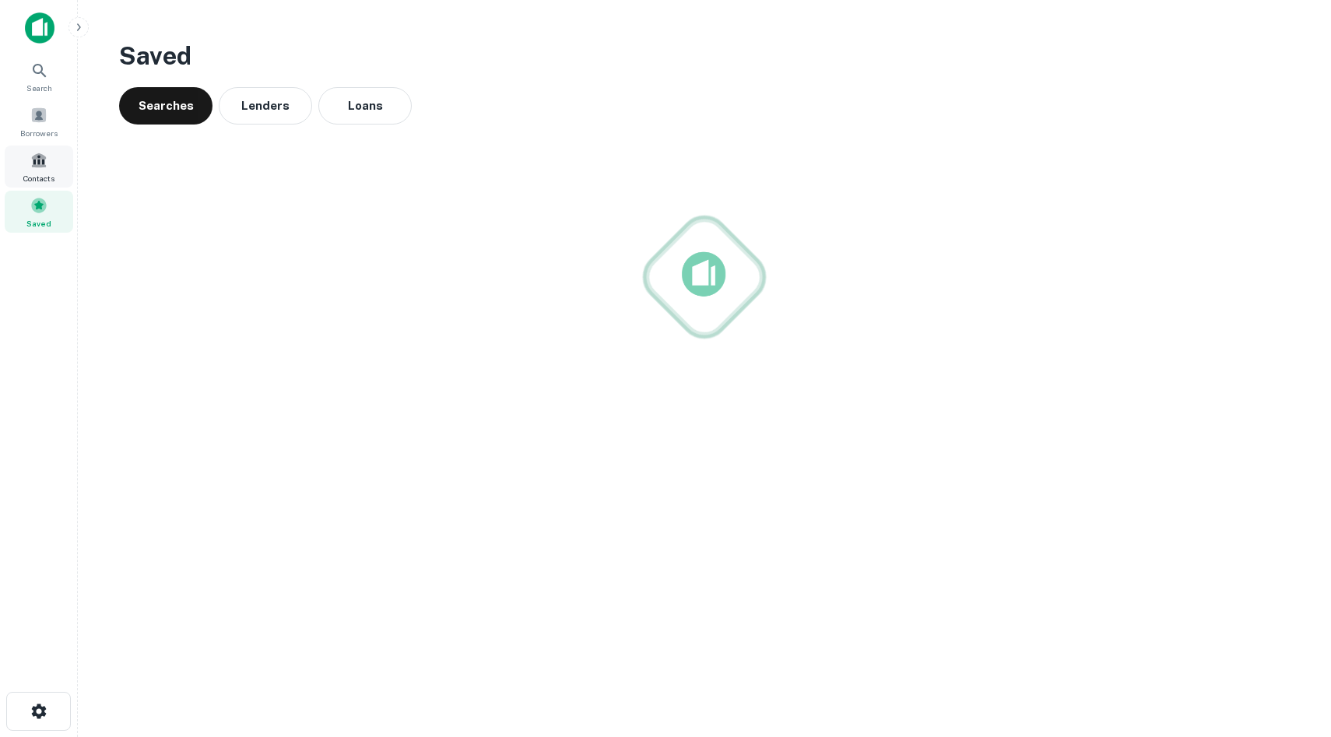
click at [37, 165] on span at bounding box center [38, 160] width 17 height 17
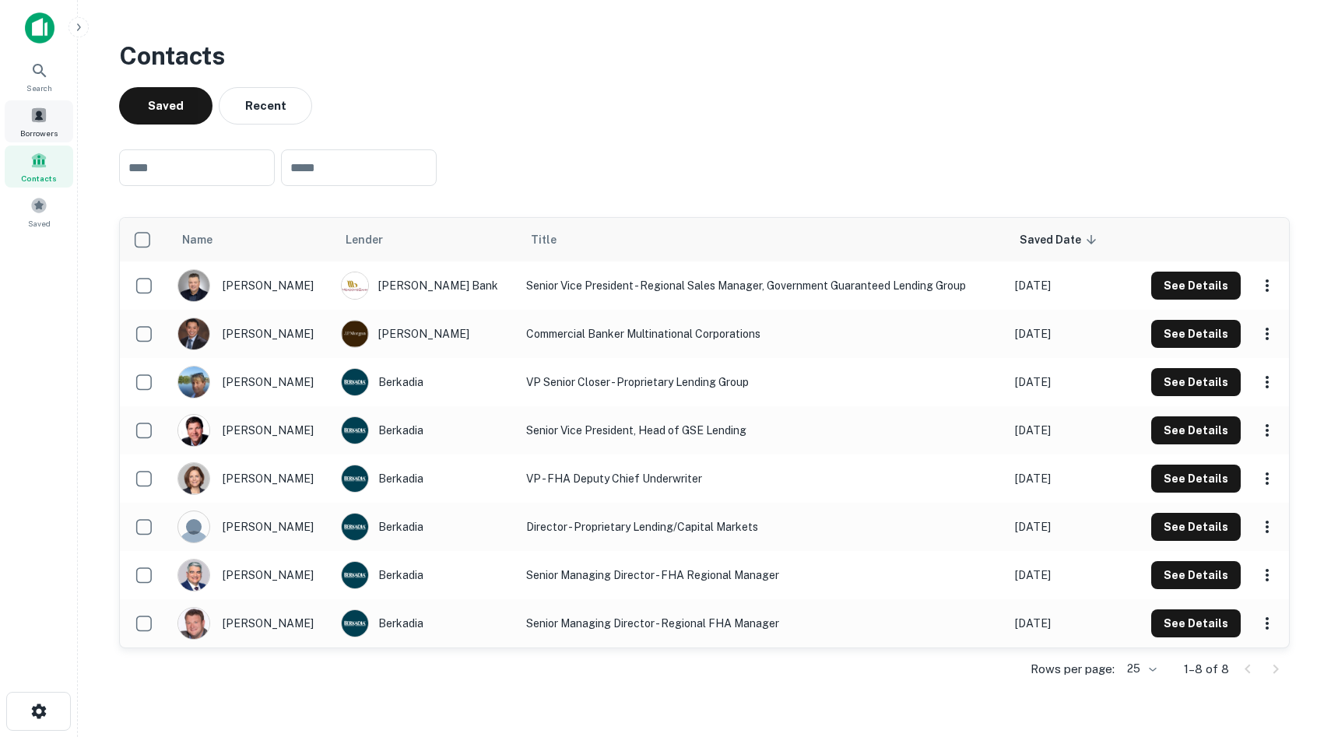
click at [47, 140] on div "Borrowers" at bounding box center [39, 121] width 69 height 42
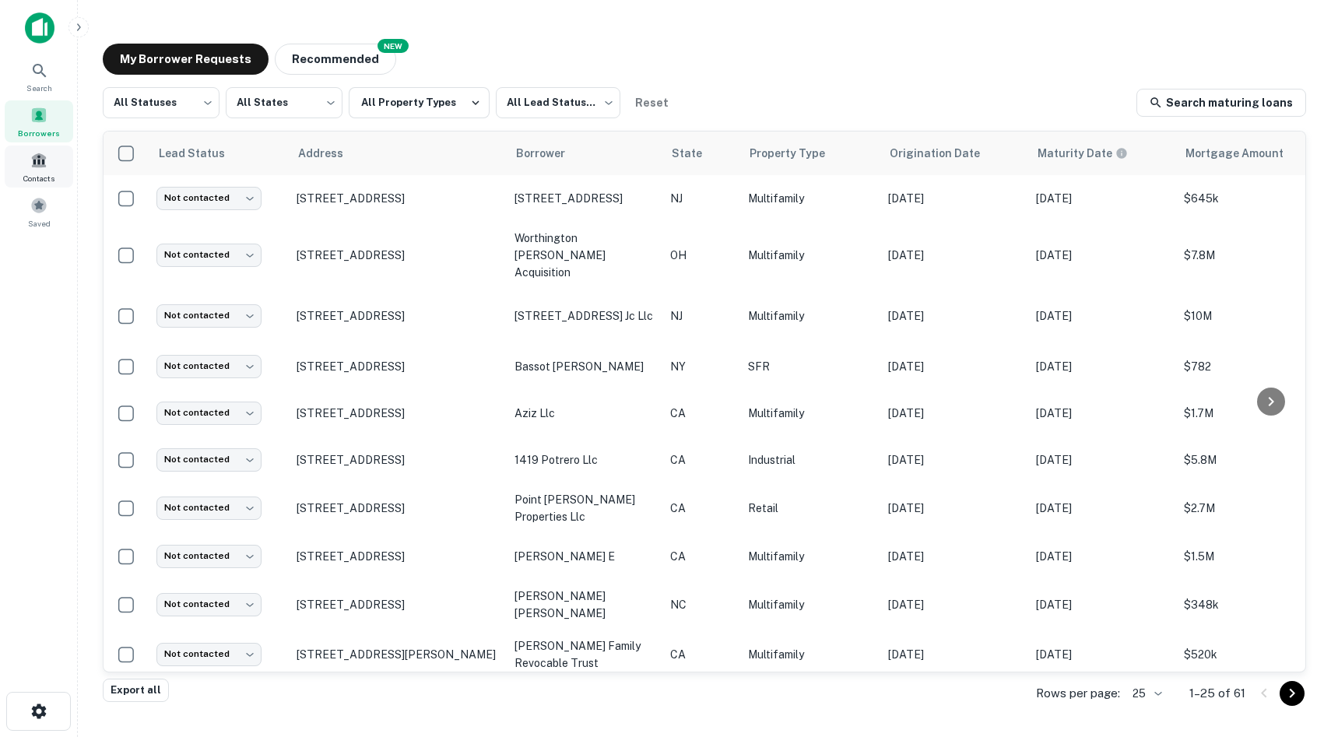
click at [36, 159] on span at bounding box center [38, 160] width 17 height 17
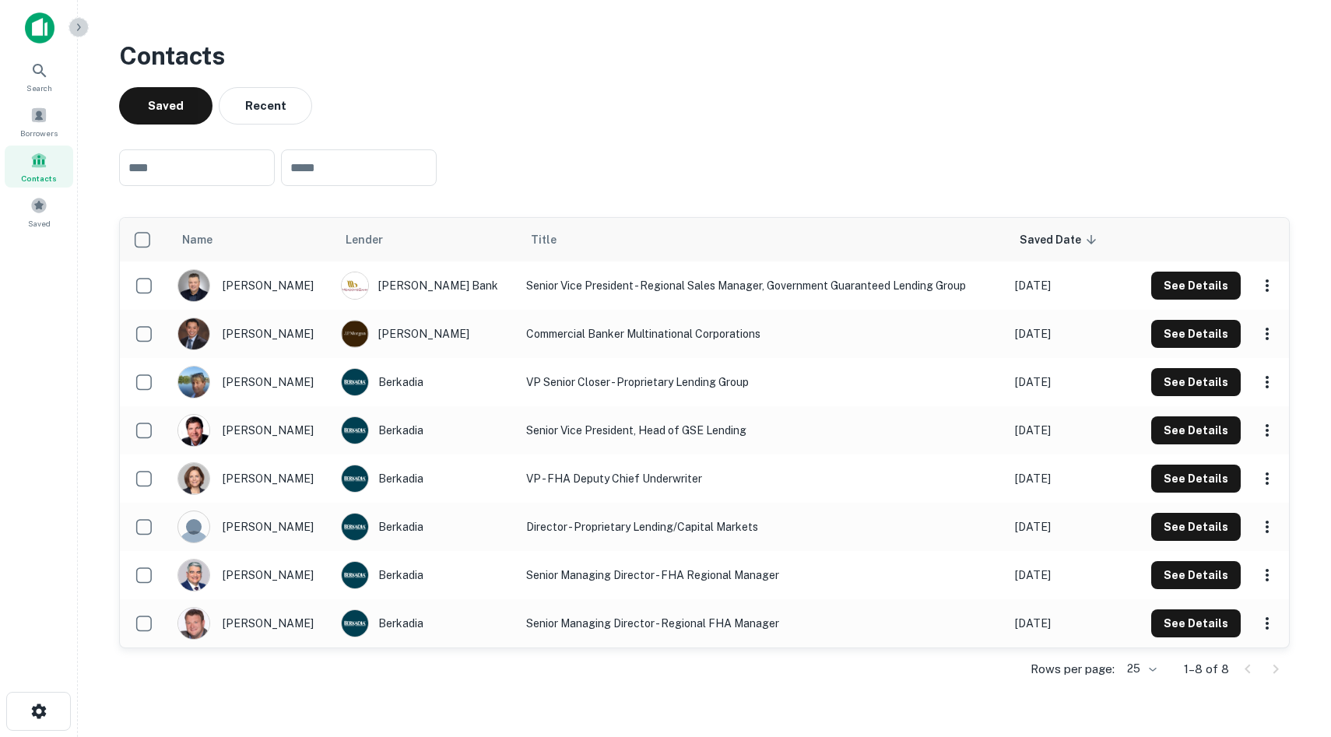
click at [69, 30] on button "button" at bounding box center [79, 27] width 20 height 20
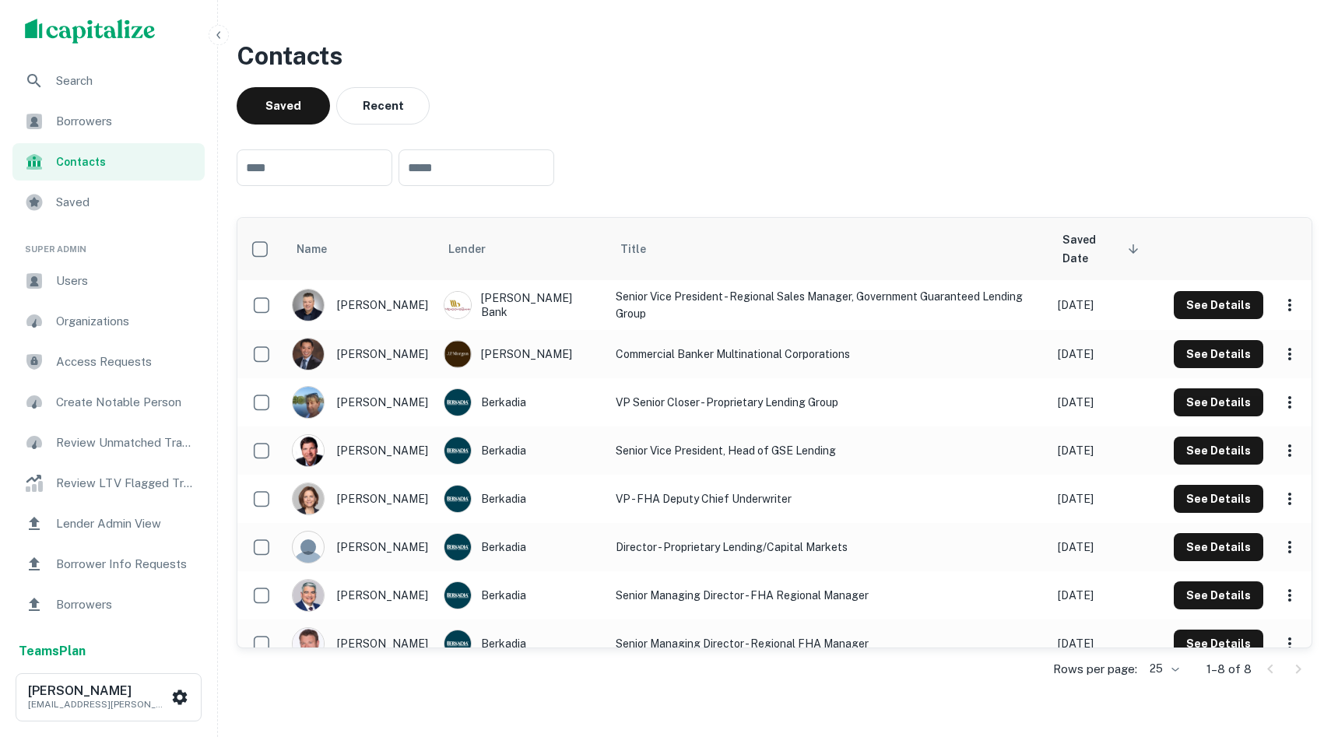
click at [135, 287] on span "Users" at bounding box center [125, 281] width 139 height 19
